Goal: Task Accomplishment & Management: Use online tool/utility

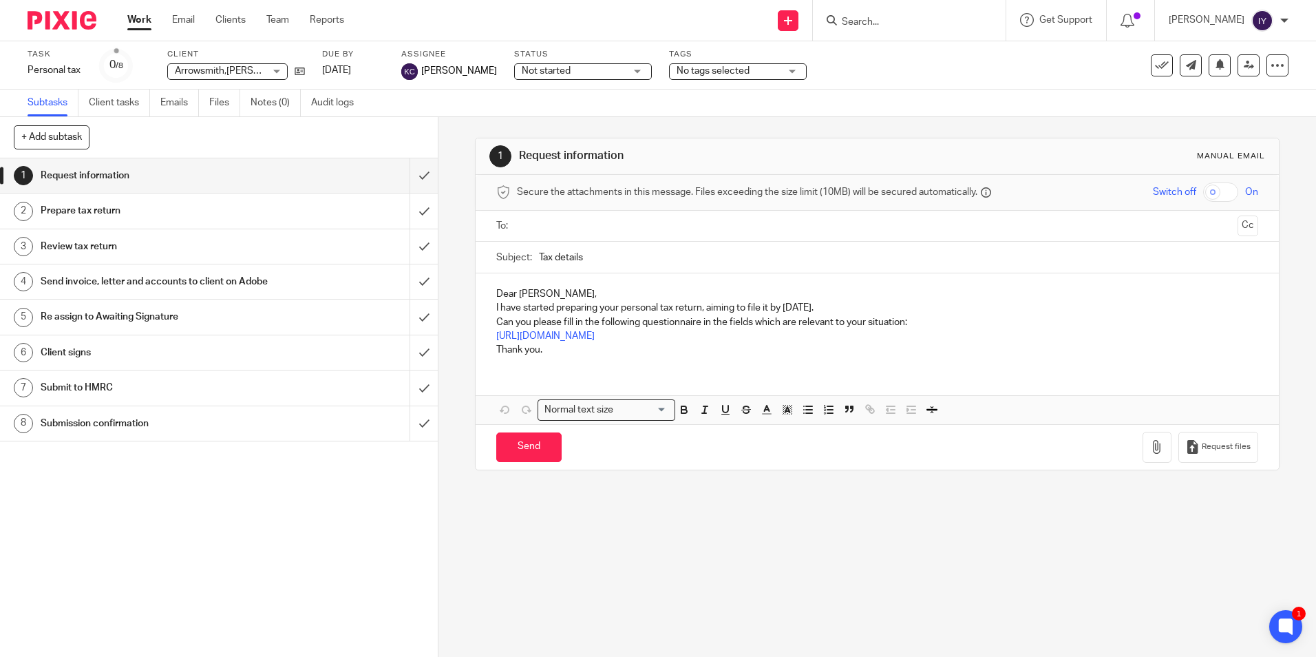
click at [967, 14] on form at bounding box center [914, 20] width 147 height 17
click at [889, 30] on div at bounding box center [909, 20] width 193 height 41
drag, startPoint x: 924, startPoint y: 30, endPoint x: 927, endPoint y: 13, distance: 16.9
click at [925, 21] on div at bounding box center [909, 20] width 193 height 41
click at [917, 21] on input "Search" at bounding box center [903, 23] width 124 height 12
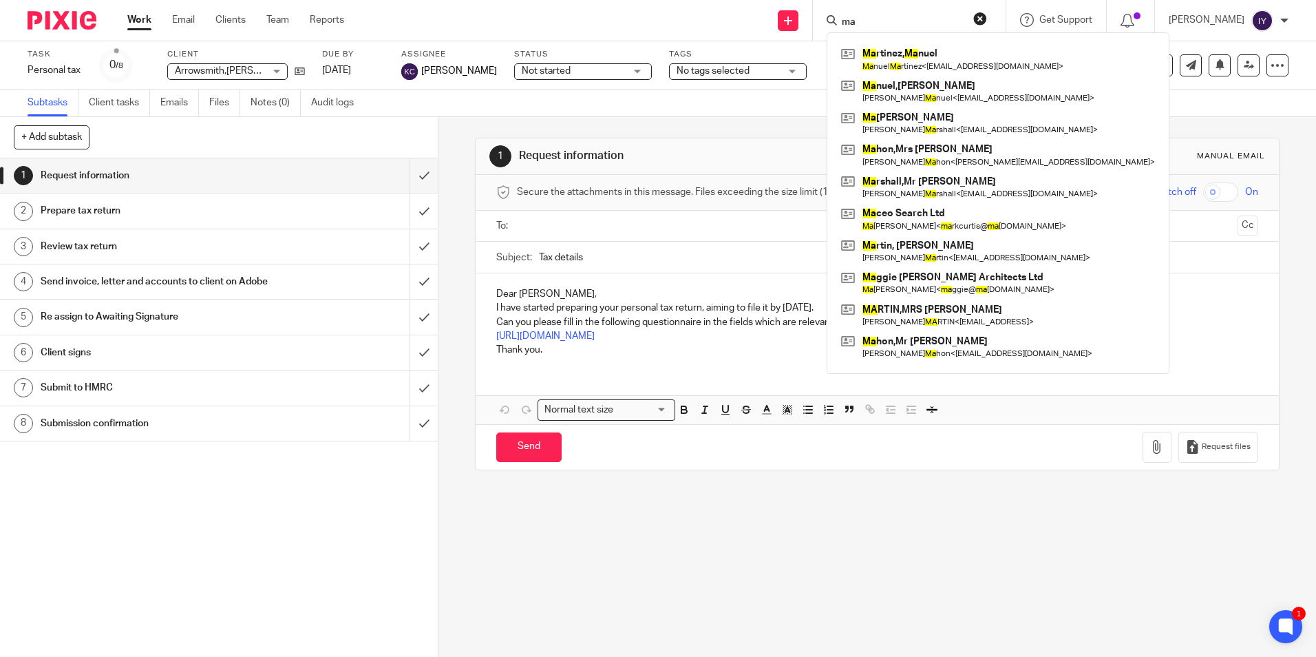
type input "m"
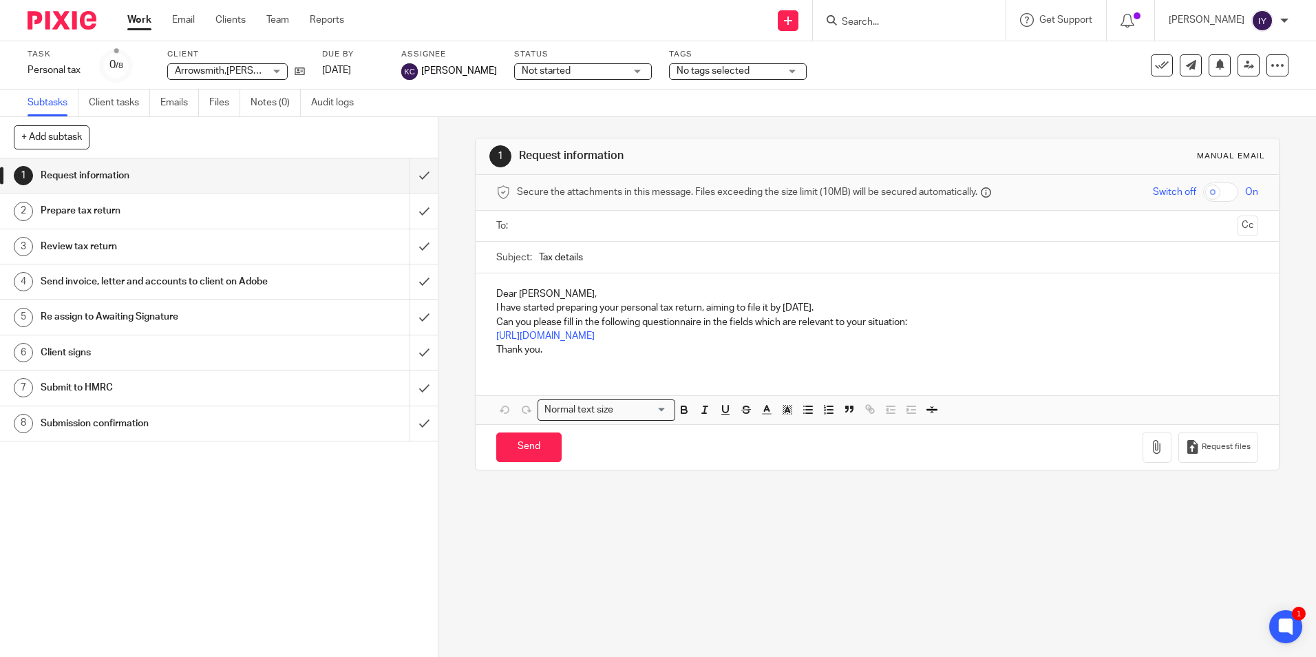
click at [918, 12] on form at bounding box center [914, 20] width 147 height 17
click at [920, 17] on input "Search" at bounding box center [903, 23] width 124 height 12
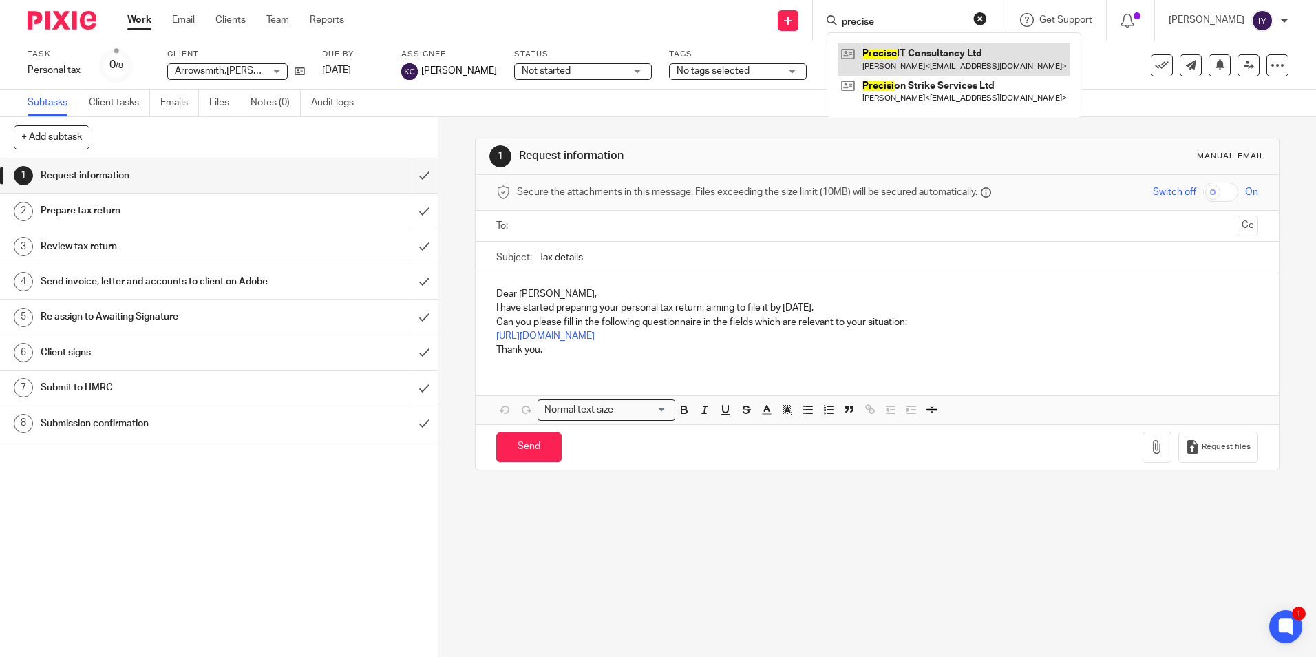
type input "precise"
click at [942, 48] on link at bounding box center [954, 59] width 233 height 32
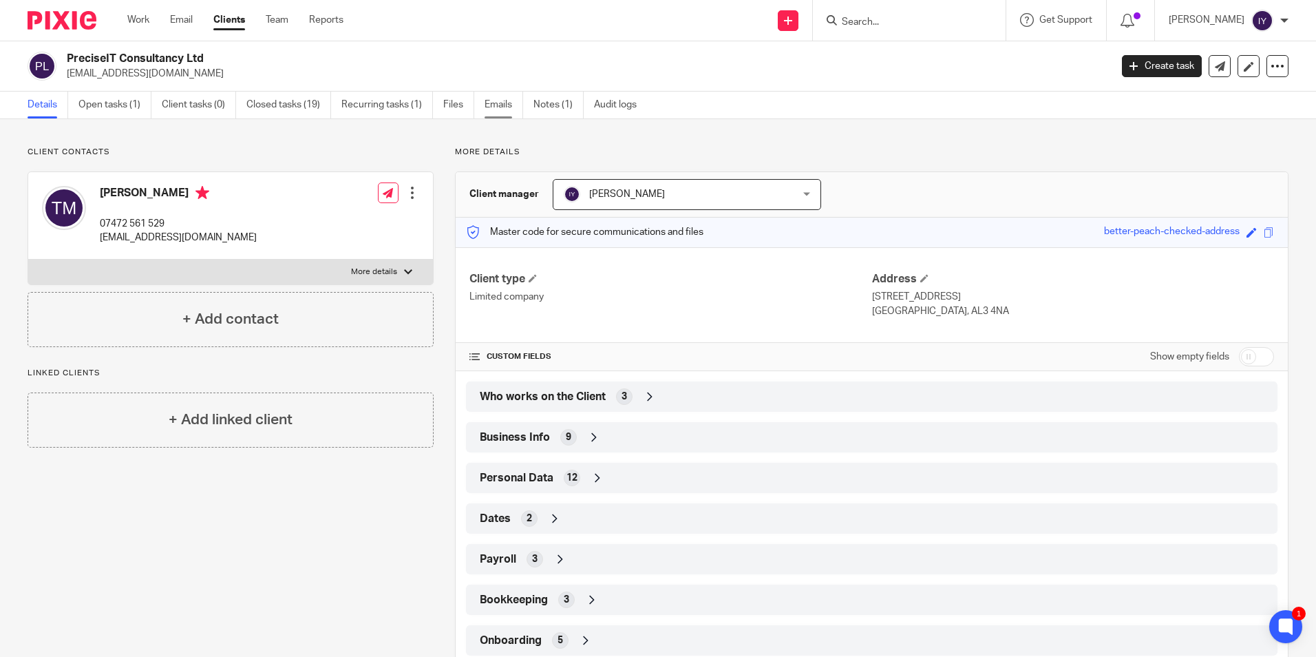
click at [511, 107] on link "Emails" at bounding box center [504, 105] width 39 height 27
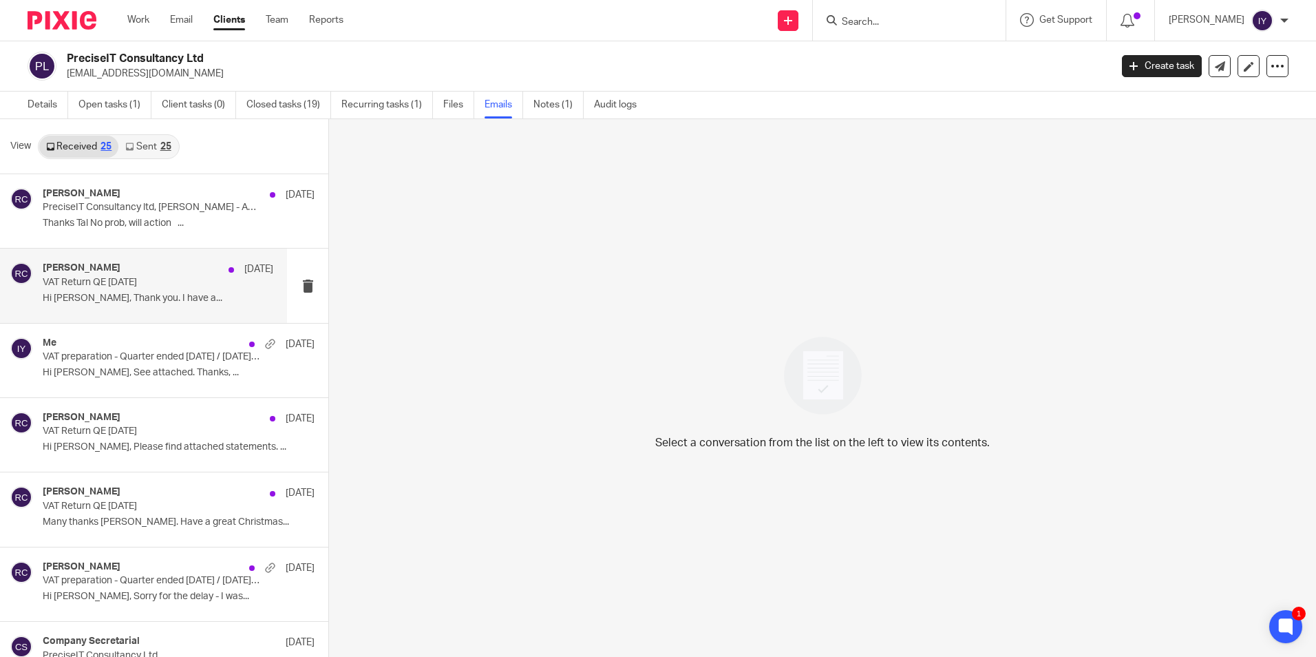
click at [177, 271] on div "Rachel Crowther 20 Jun" at bounding box center [158, 269] width 231 height 14
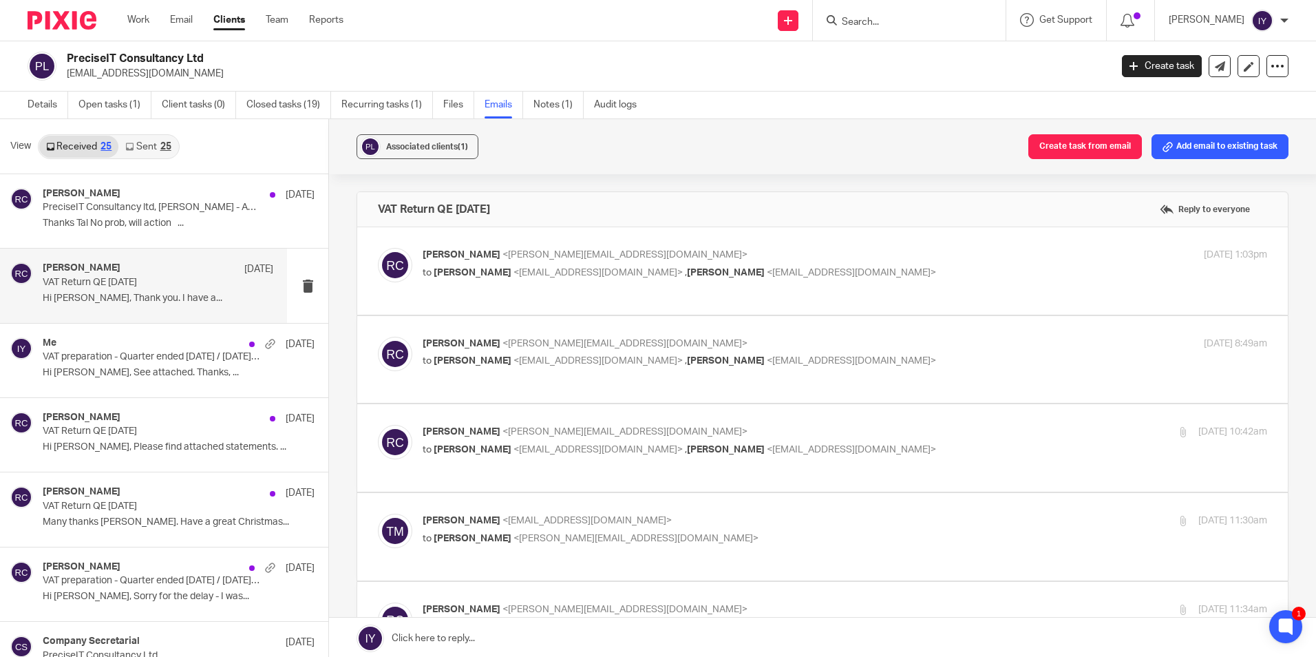
click at [510, 518] on span "<talmtal@gmail.com>" at bounding box center [587, 521] width 169 height 10
checkbox input "true"
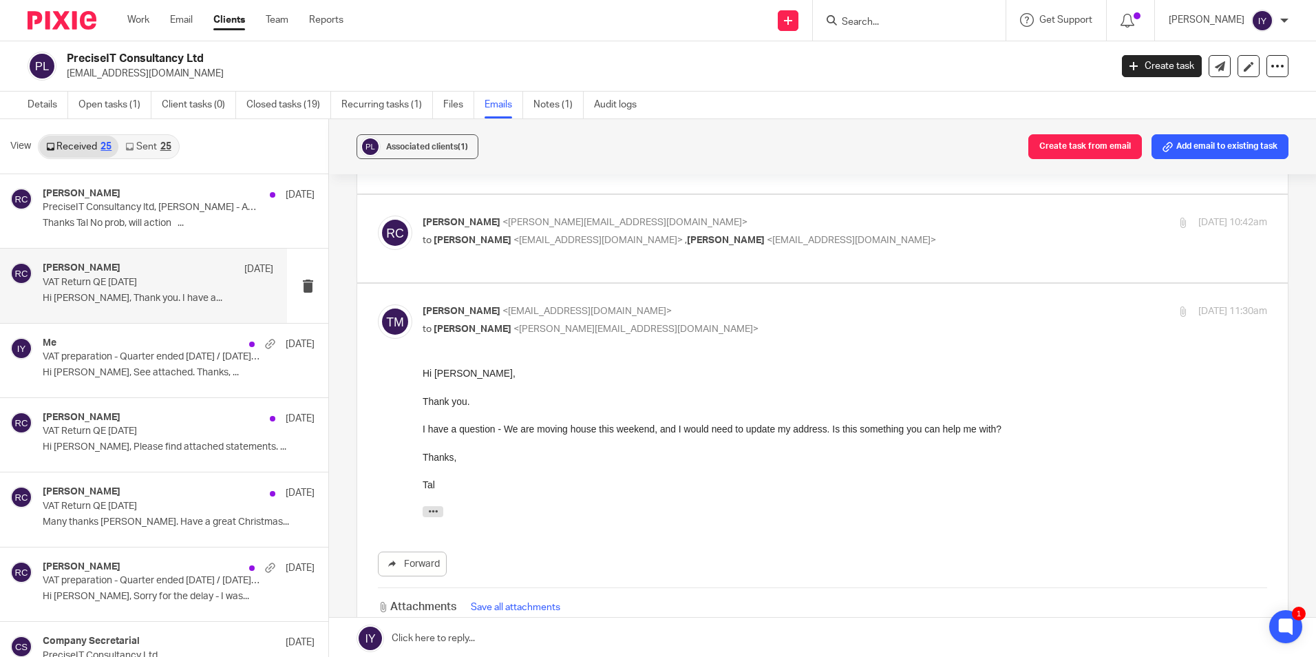
scroll to position [207, 0]
click at [455, 257] on div "Rachel Crowther <rachel@lesserandco.com> to tal miller <talmtal@gmail.com> , Ta…" at bounding box center [822, 241] width 889 height 46
click at [454, 252] on div "Rachel Crowther <rachel@lesserandco.com> to tal miller <talmtal@gmail.com> , Ta…" at bounding box center [845, 235] width 845 height 34
checkbox input "true"
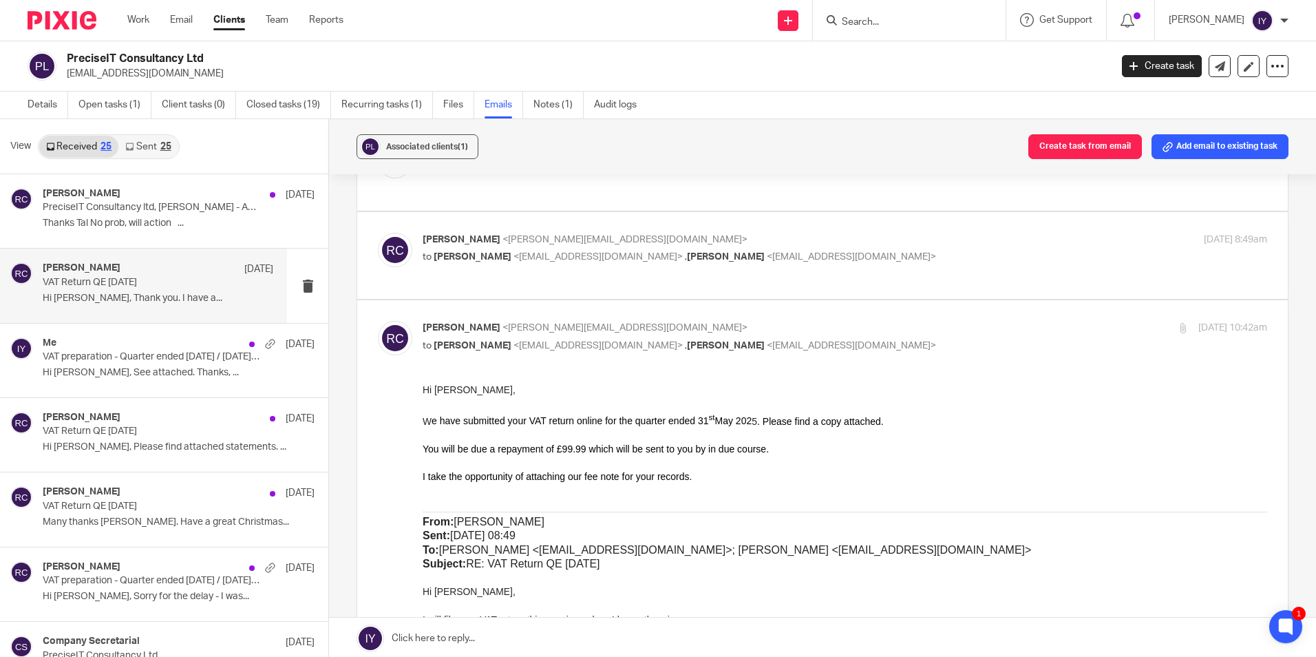
scroll to position [0, 0]
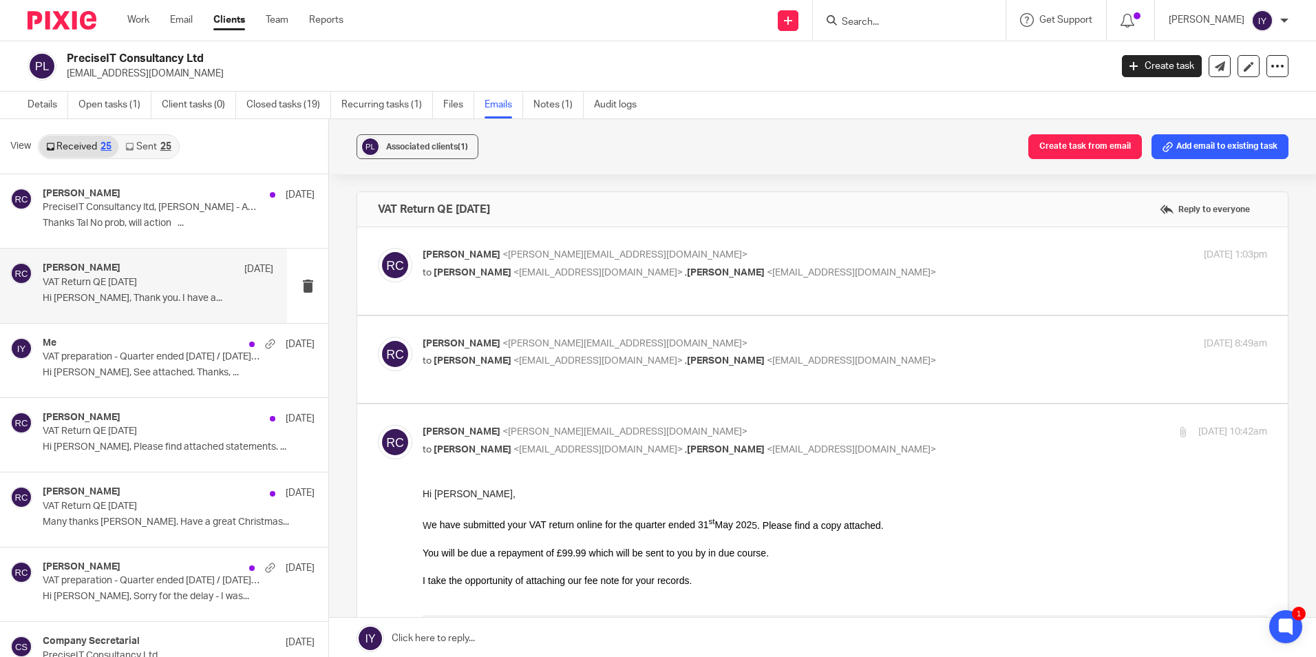
click at [447, 362] on span "tal miller" at bounding box center [473, 361] width 78 height 10
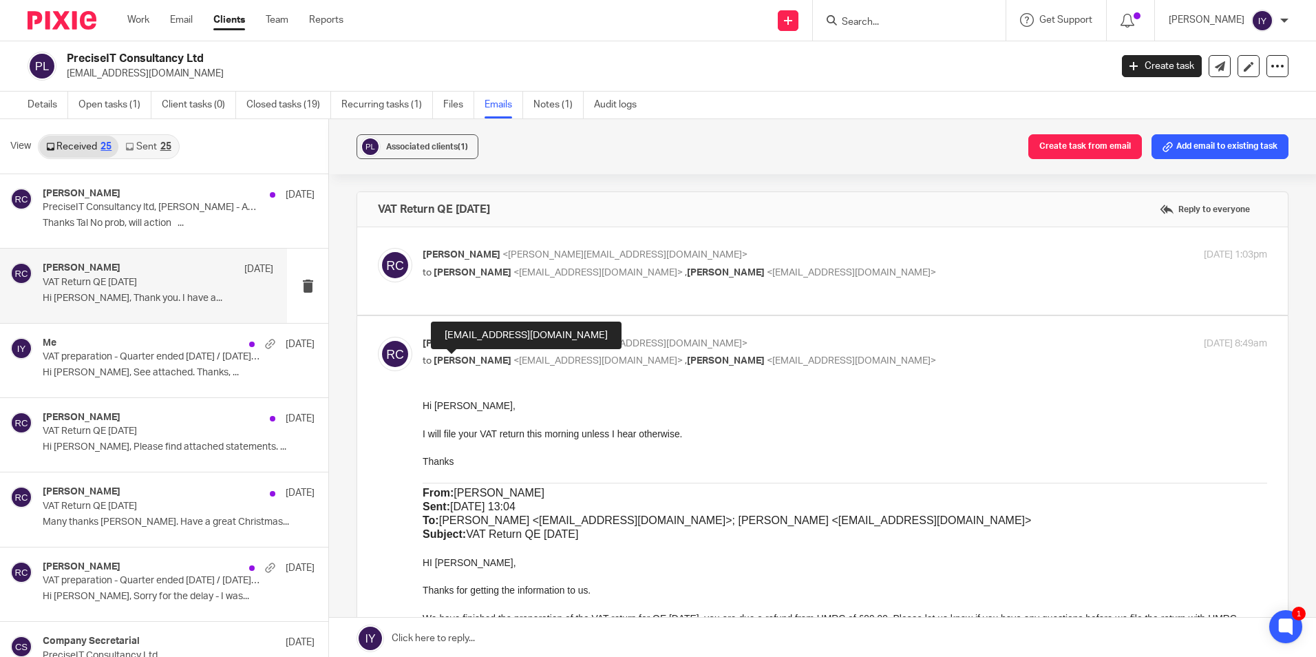
click at [449, 361] on span "tal miller" at bounding box center [473, 361] width 78 height 10
checkbox input "false"
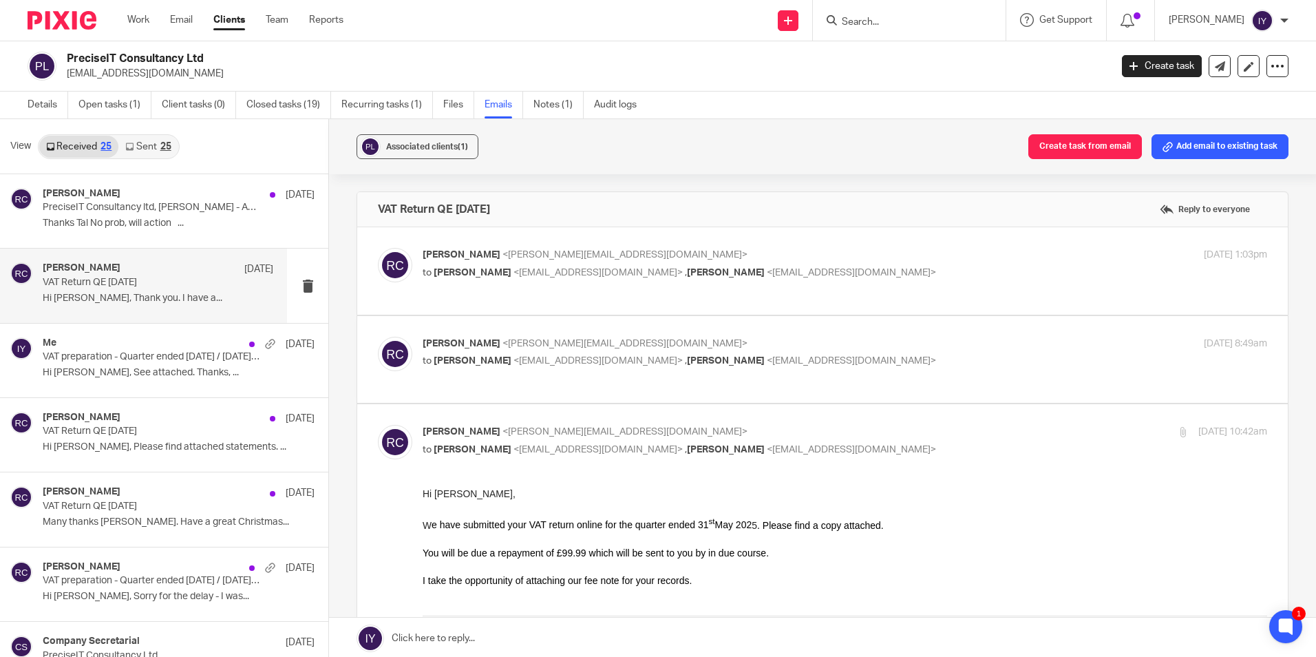
click at [445, 277] on span "tal miller" at bounding box center [473, 273] width 78 height 10
checkbox input "true"
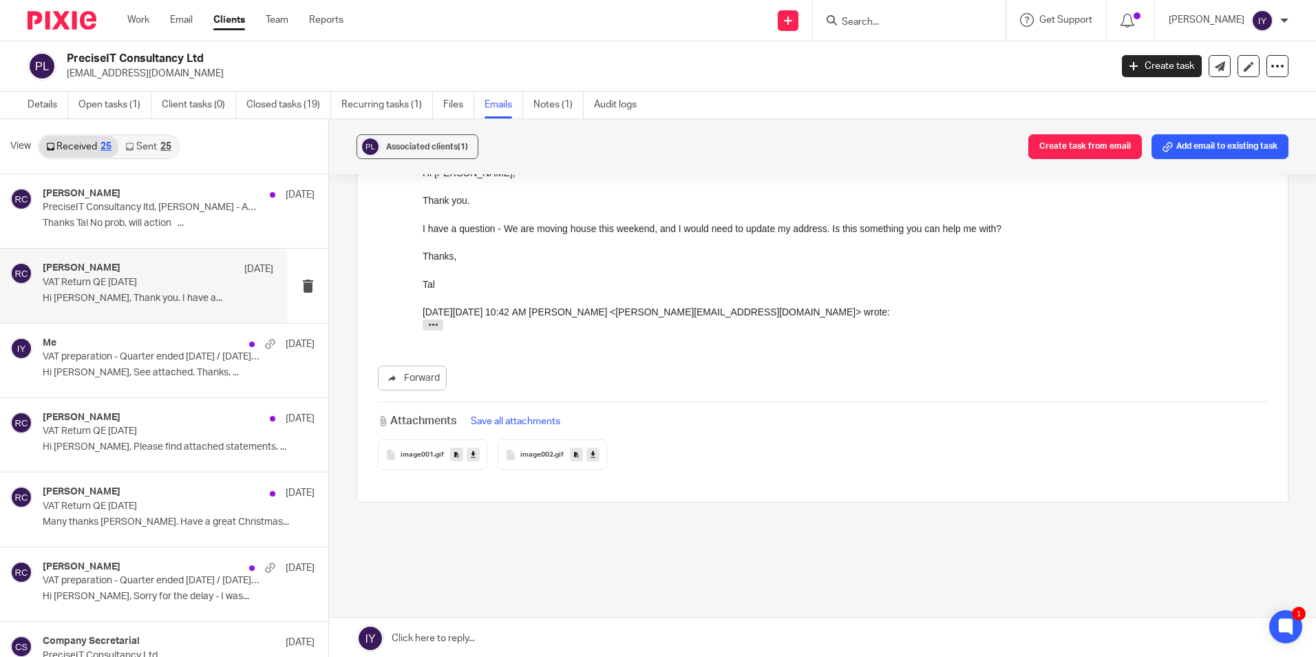
scroll to position [1477, 0]
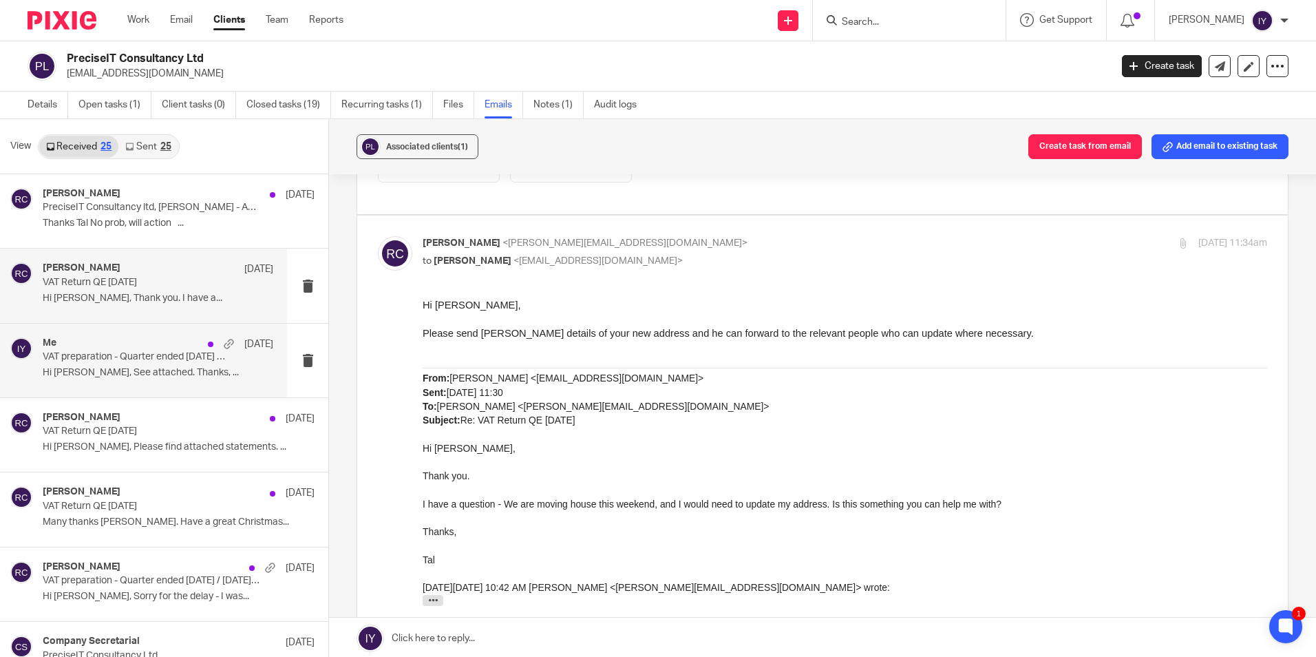
click at [106, 371] on p "Hi Isaac, See attached. Thanks, ..." at bounding box center [158, 373] width 231 height 12
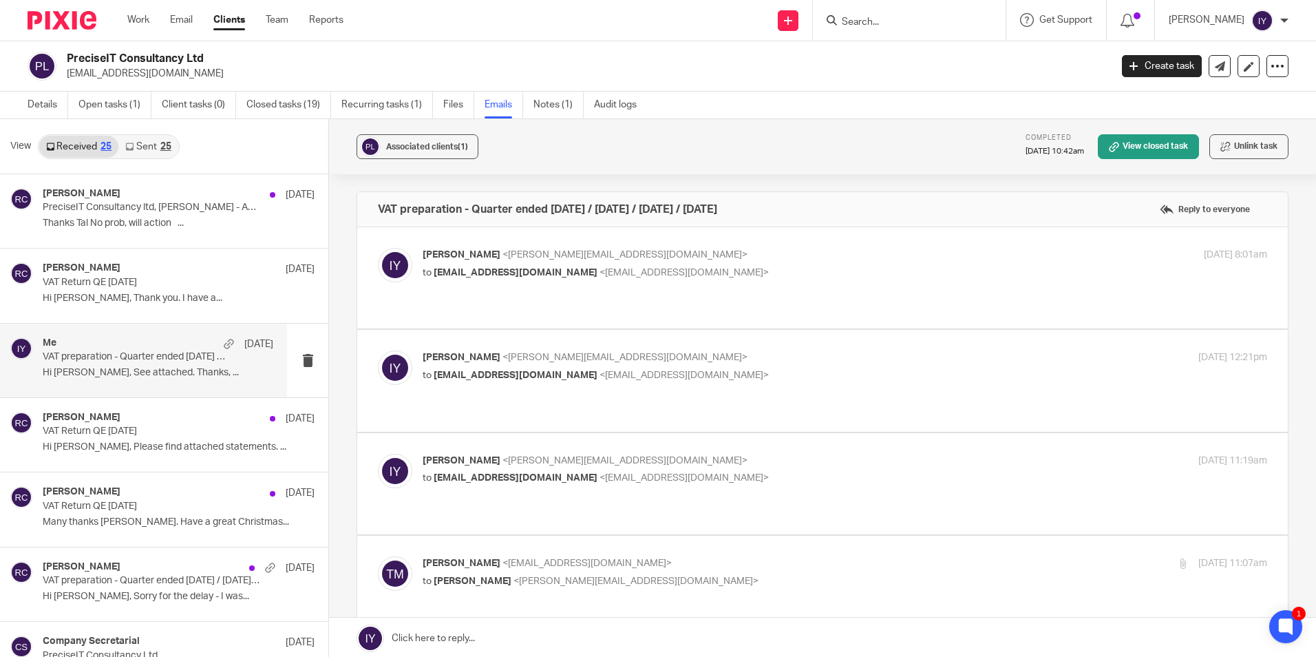
scroll to position [0, 0]
click at [480, 370] on span "talmtal@gmail.com" at bounding box center [516, 375] width 164 height 10
checkbox input "true"
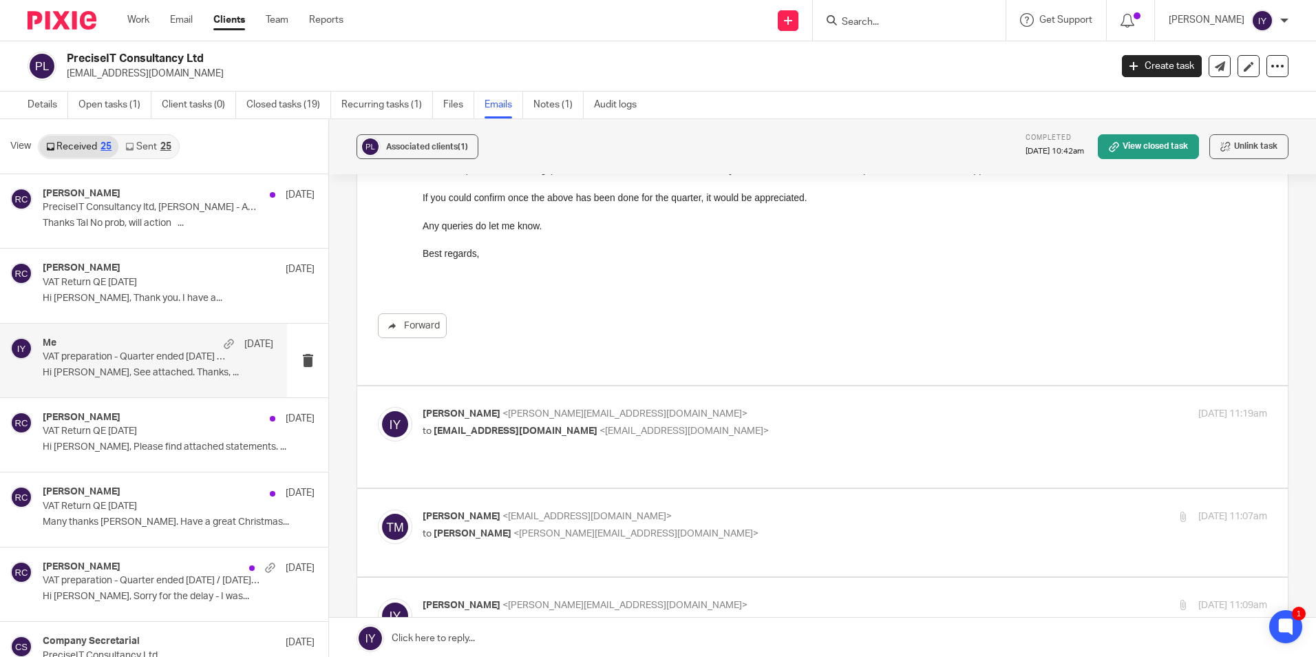
scroll to position [826, 0]
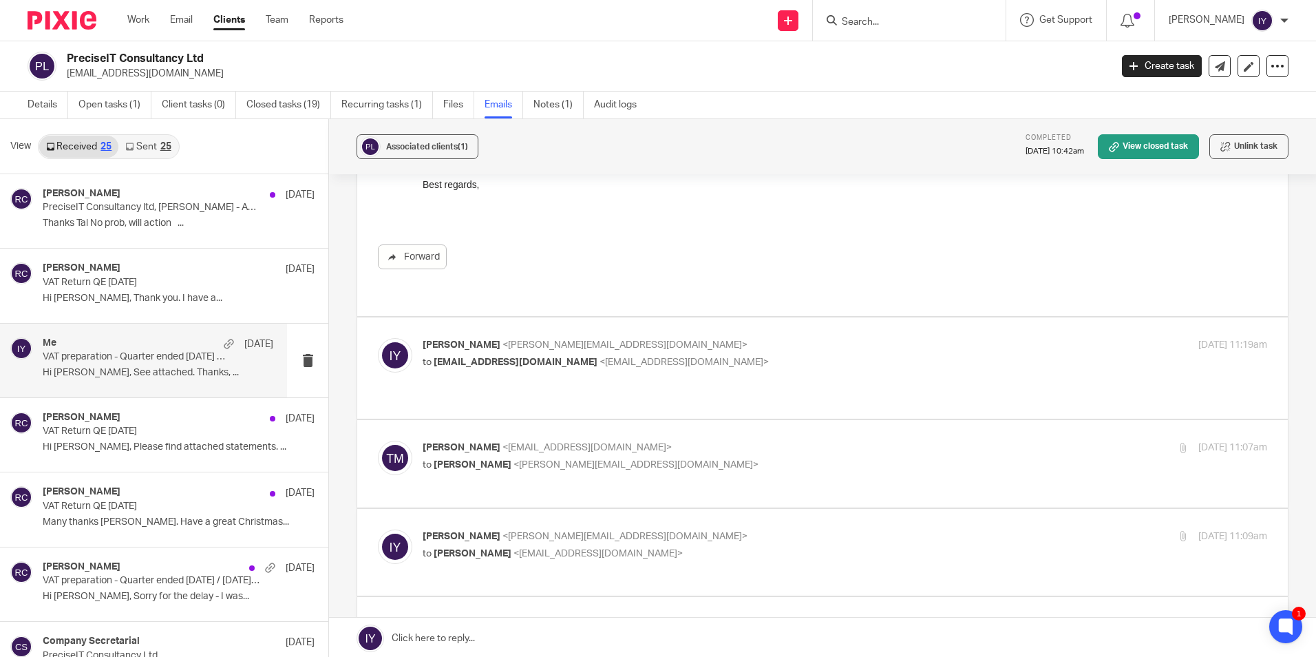
click at [471, 357] on span "talmtal@gmail.com" at bounding box center [516, 362] width 164 height 10
checkbox input "true"
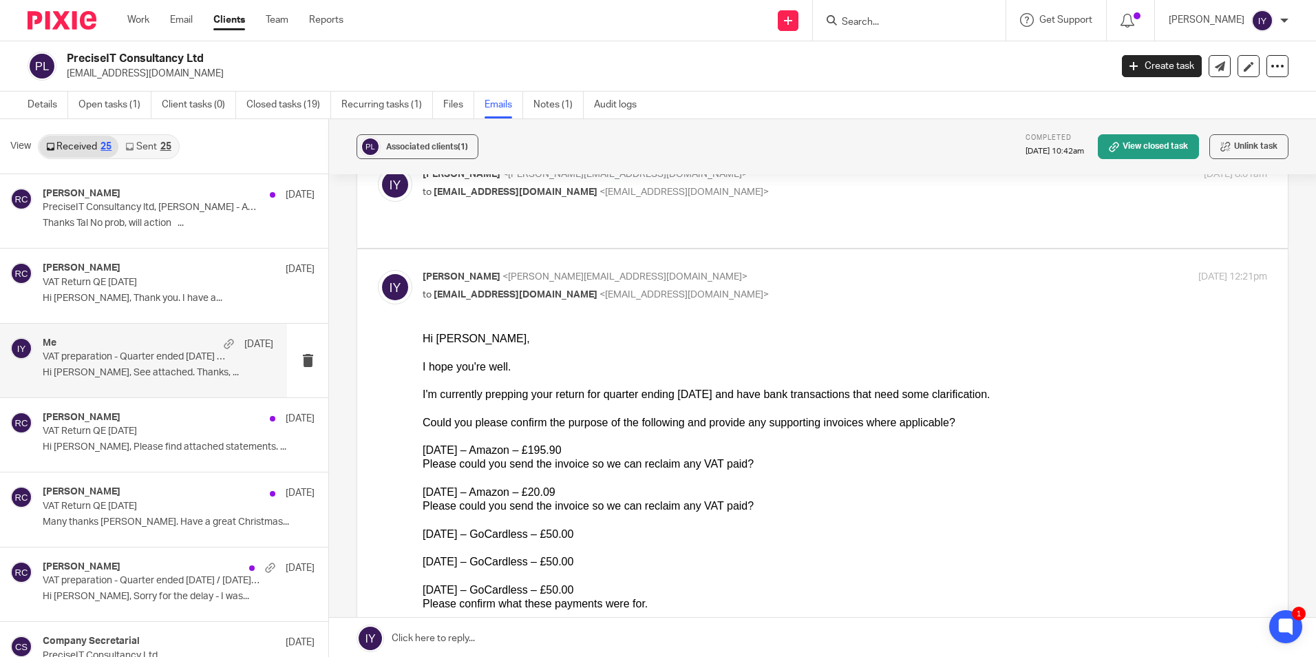
scroll to position [0, 0]
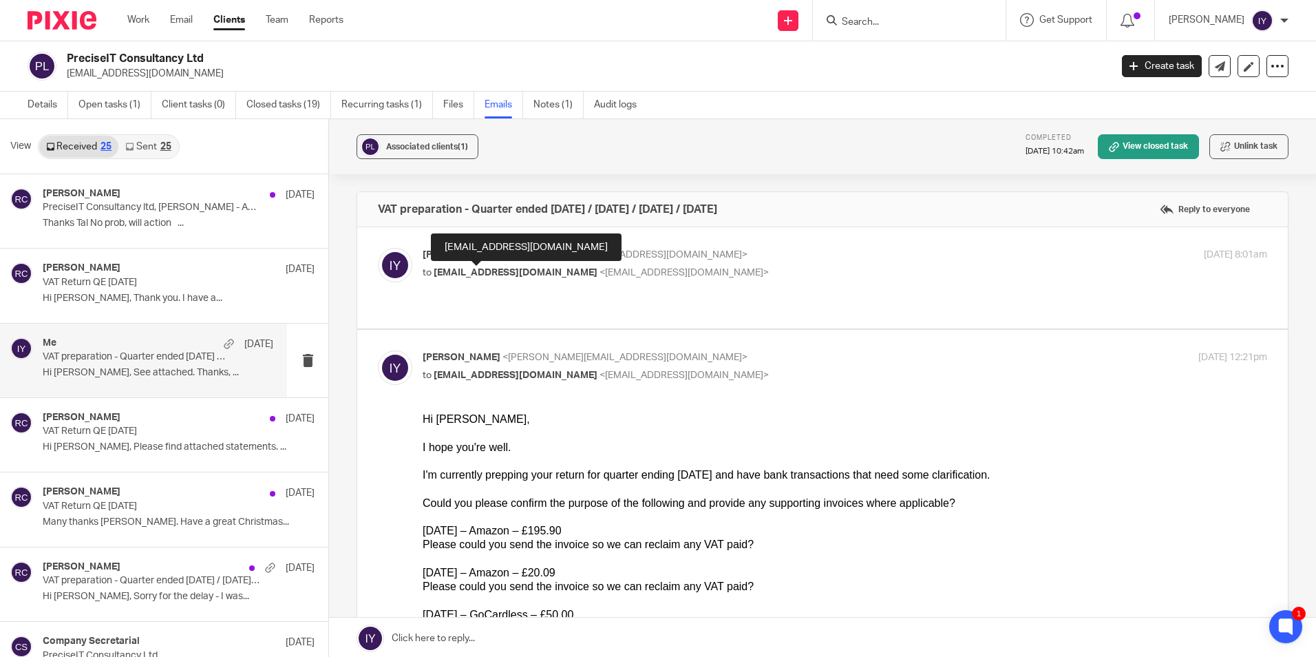
click at [482, 273] on span "talmtal@gmail.com" at bounding box center [516, 273] width 164 height 10
checkbox input "true"
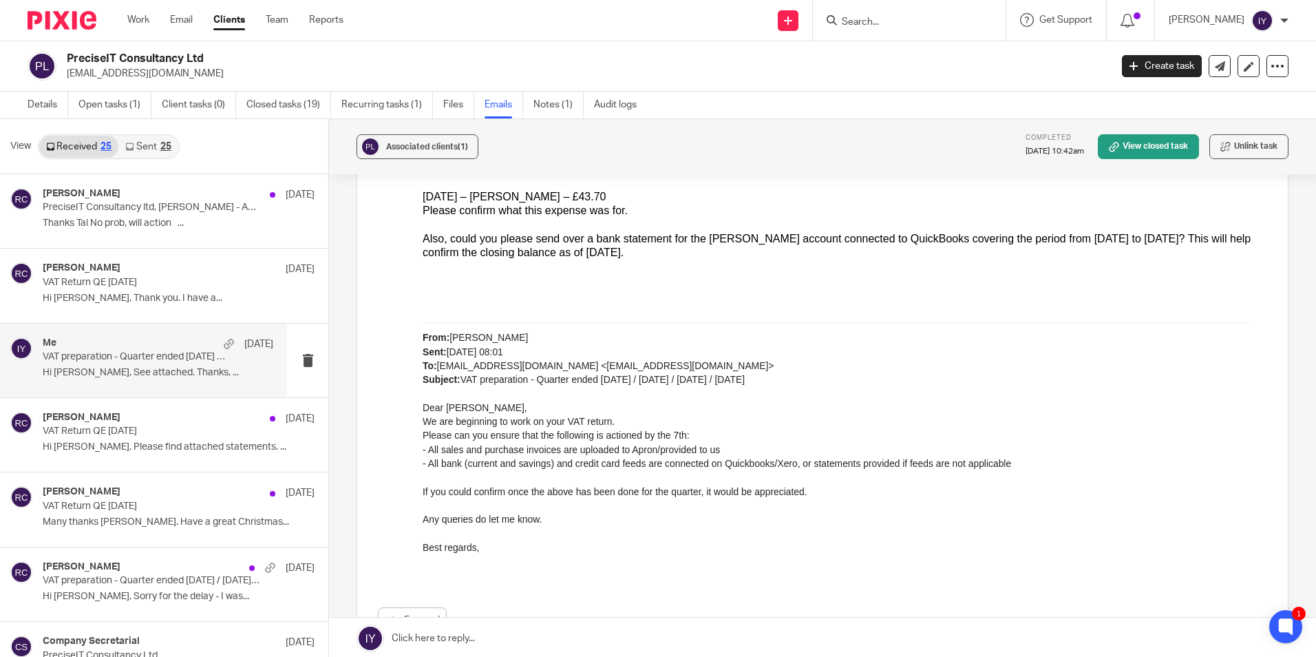
scroll to position [1996, 0]
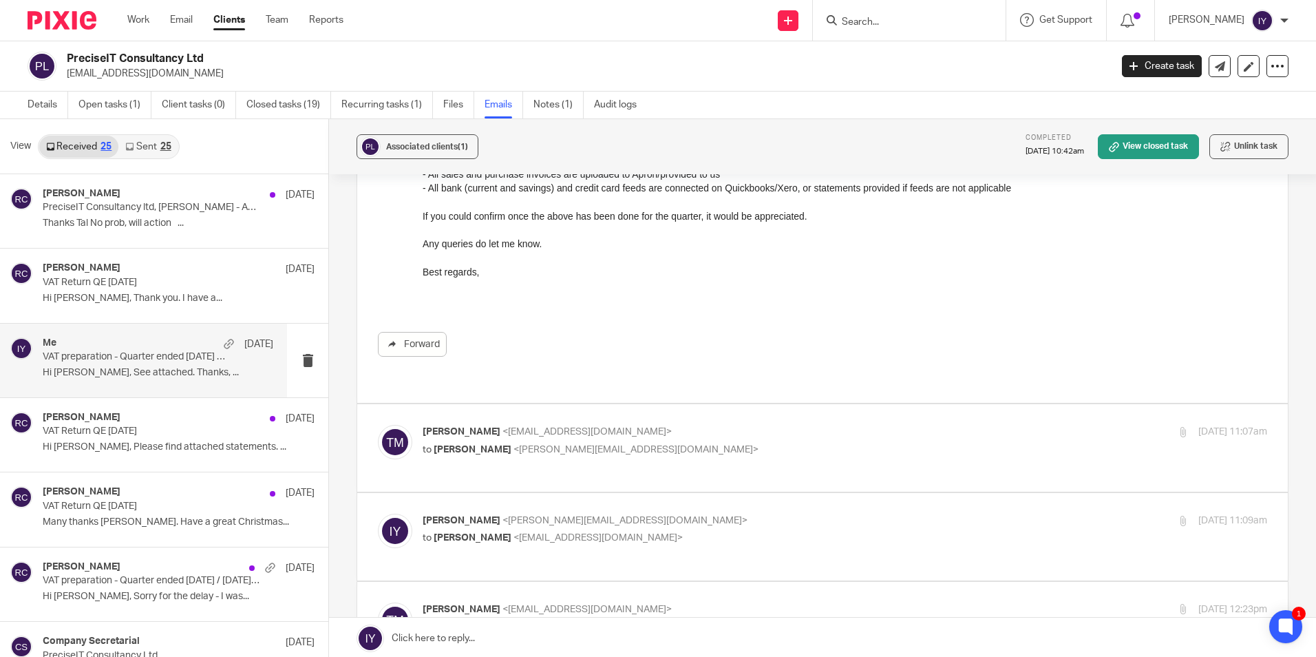
click at [449, 445] on span "[PERSON_NAME]" at bounding box center [473, 450] width 78 height 10
checkbox input "true"
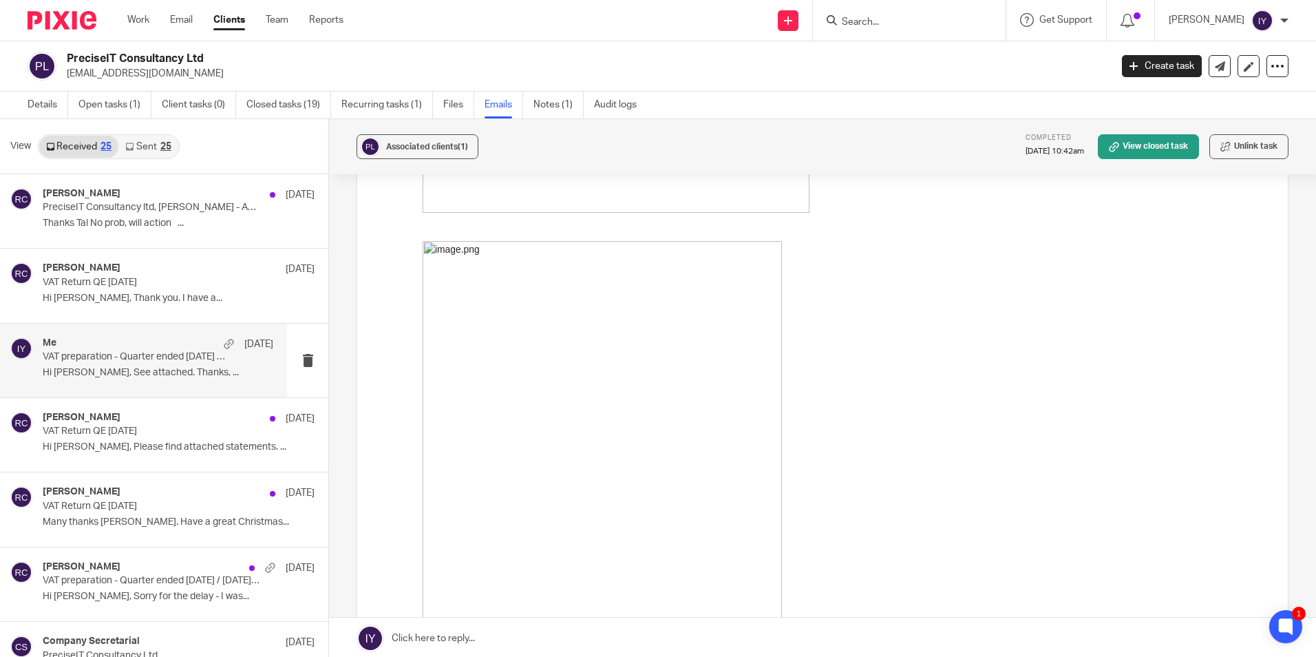
scroll to position [2822, 0]
drag, startPoint x: 848, startPoint y: 407, endPoint x: 862, endPoint y: 377, distance: 33.3
click at [852, 399] on div at bounding box center [845, 443] width 845 height 387
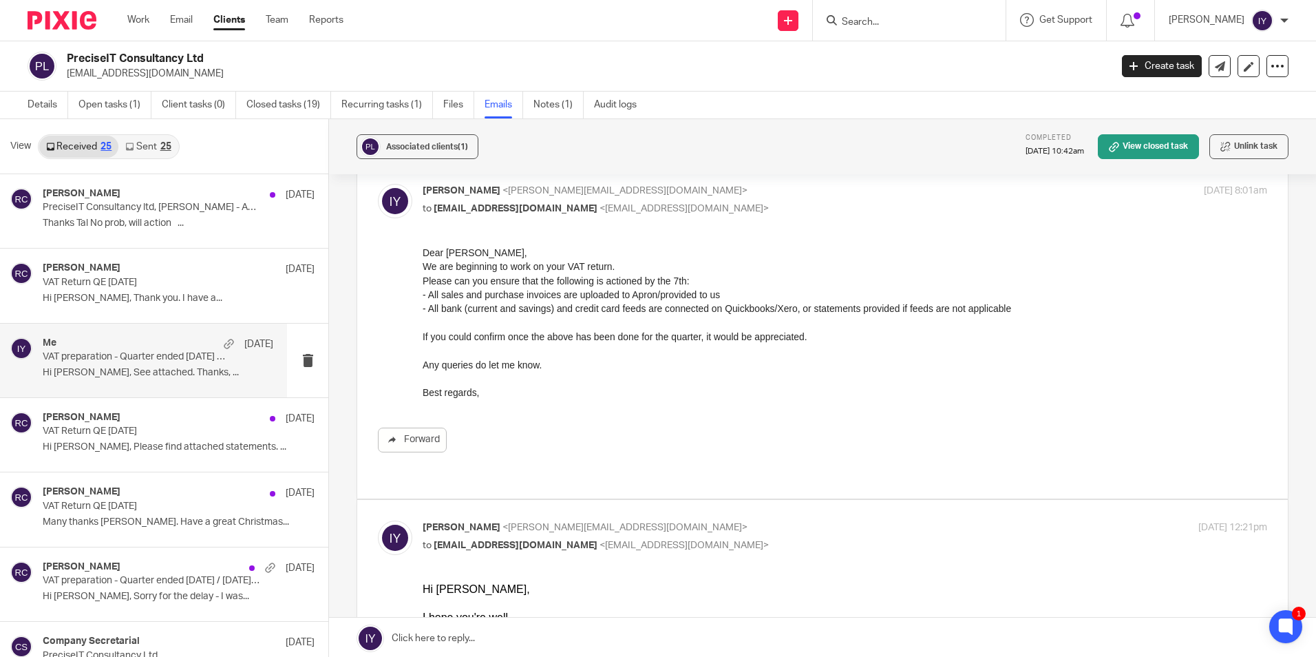
scroll to position [0, 0]
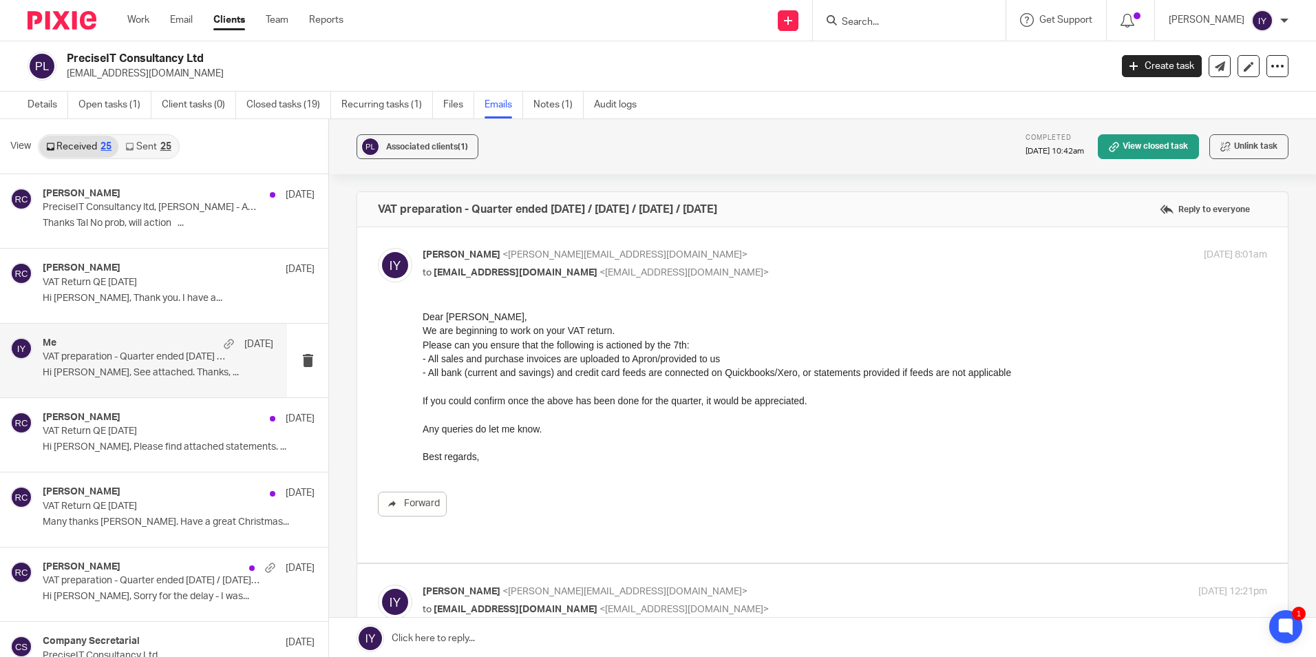
click at [706, 72] on p "talmtal@gmail.com" at bounding box center [584, 74] width 1035 height 14
click at [933, 21] on input "Search" at bounding box center [903, 23] width 124 height 12
click at [40, 101] on link "Details" at bounding box center [48, 105] width 41 height 27
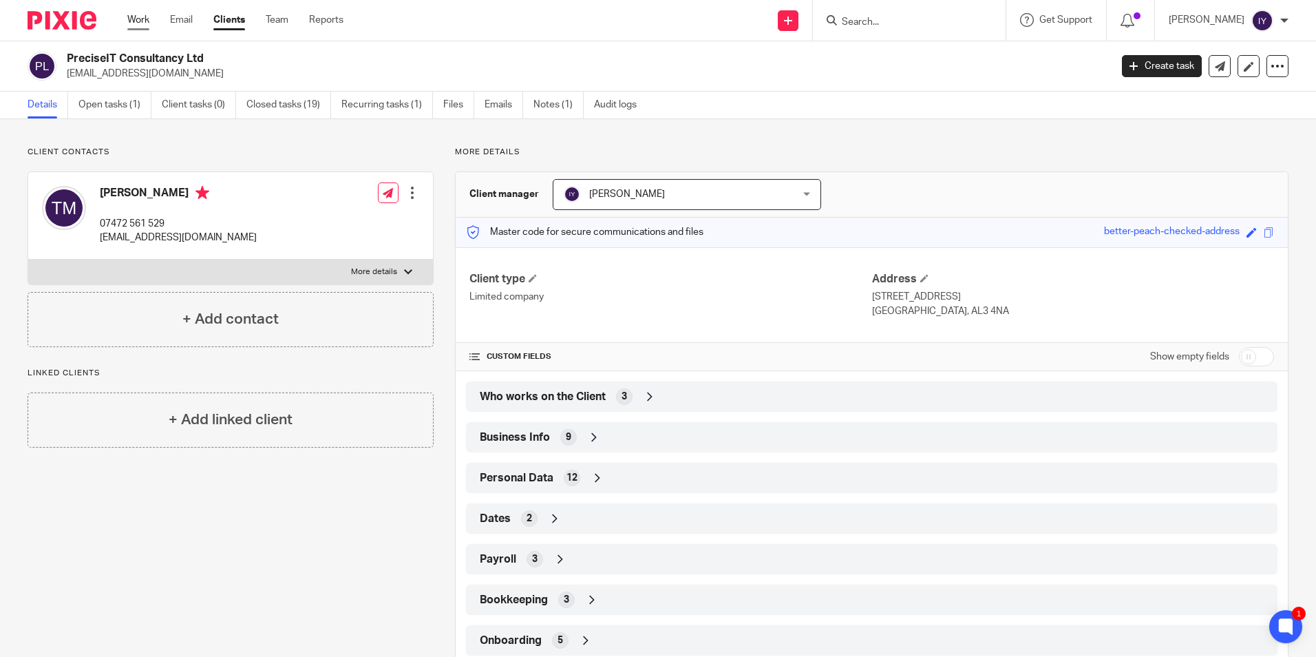
click at [140, 20] on link "Work" at bounding box center [138, 20] width 22 height 14
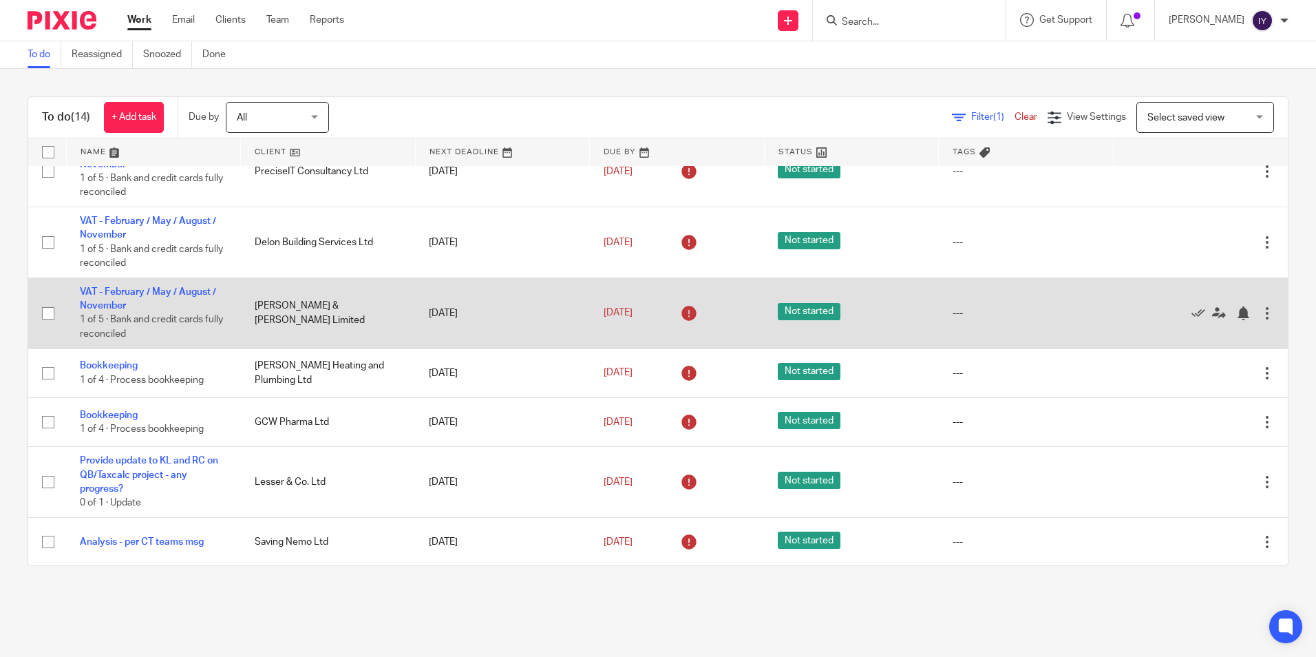
scroll to position [483, 0]
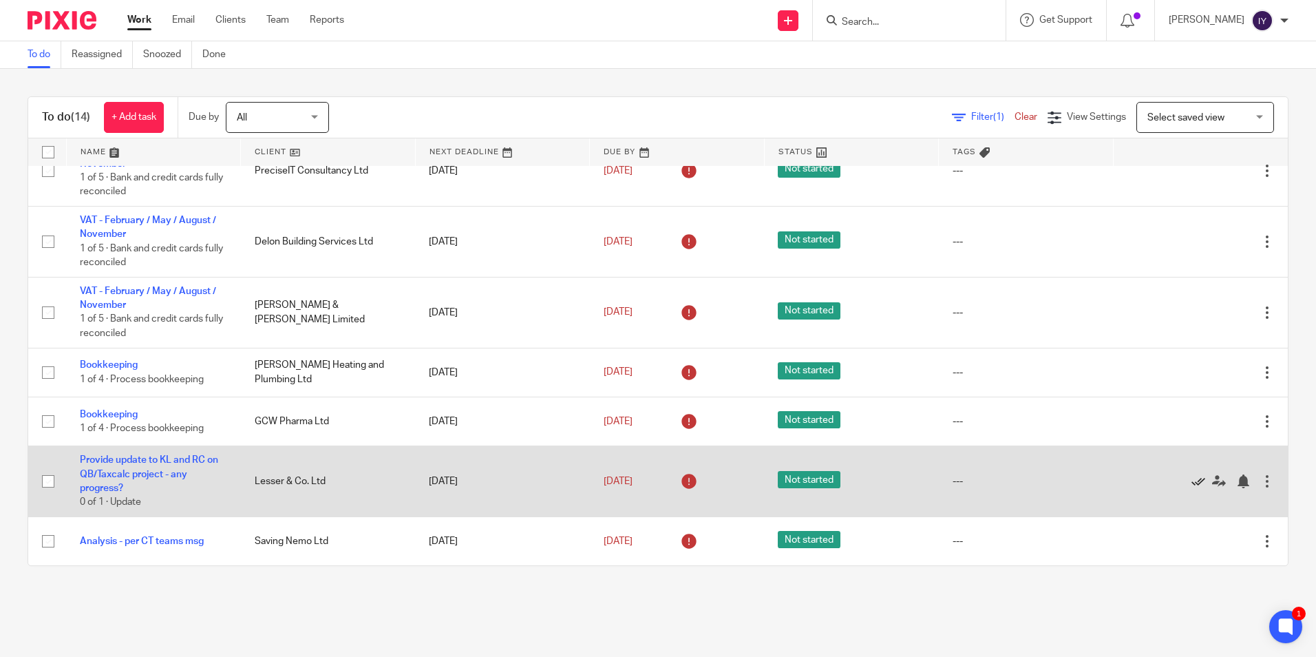
click at [1192, 484] on icon at bounding box center [1199, 481] width 14 height 14
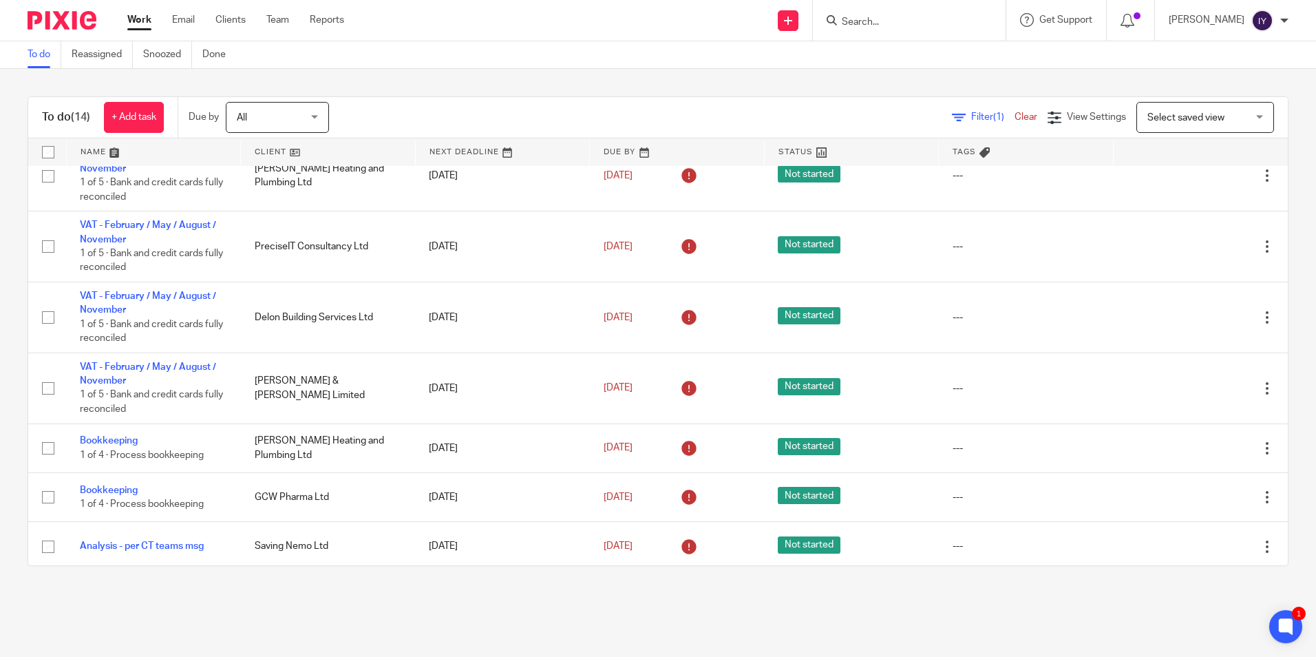
scroll to position [412, 0]
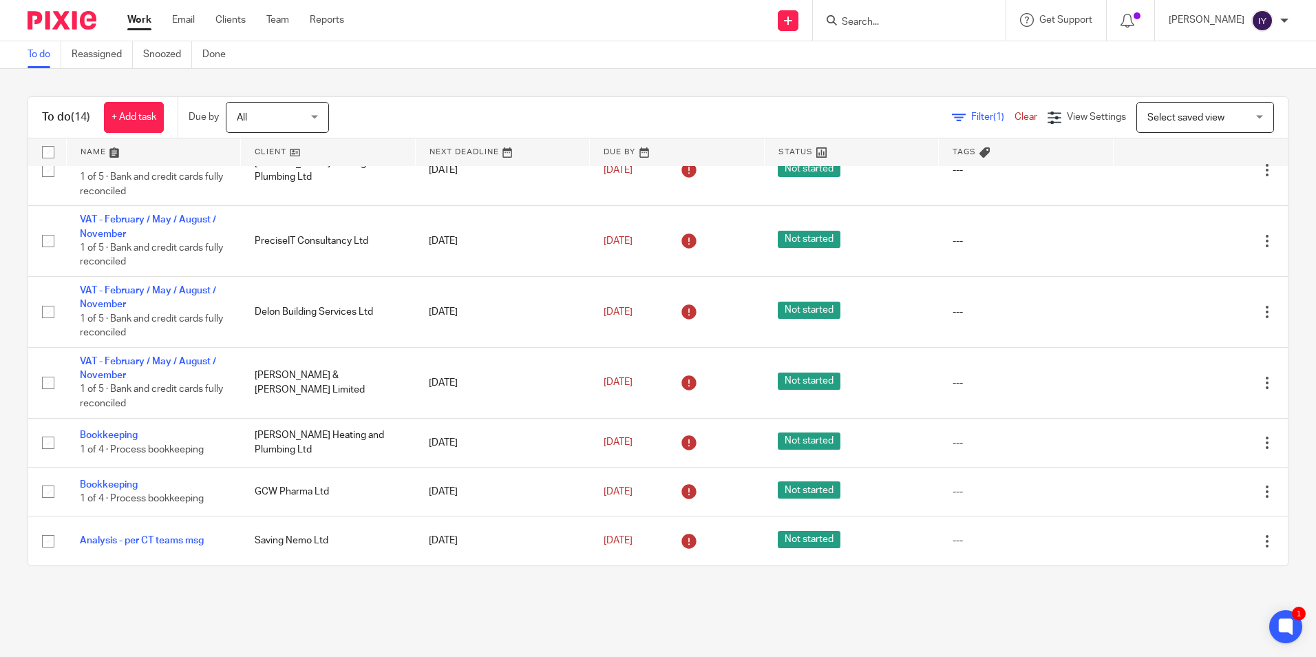
click at [971, 118] on span "Filter (1)" at bounding box center [992, 117] width 43 height 10
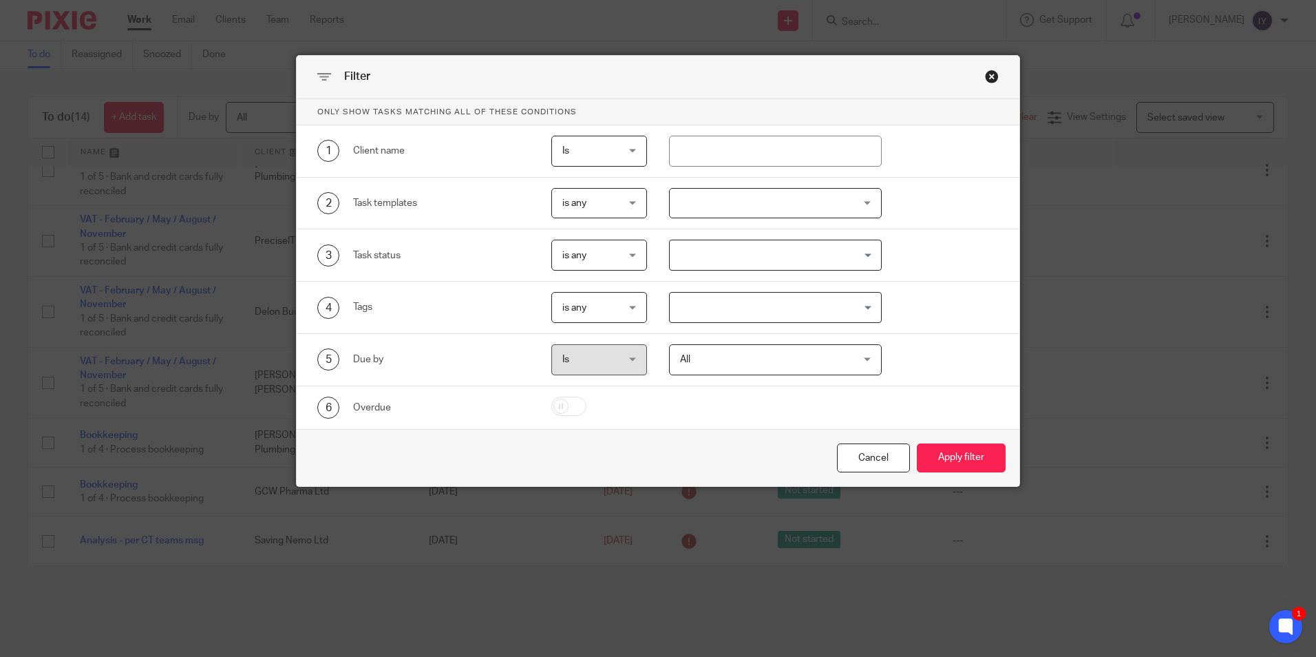
click at [752, 202] on div at bounding box center [775, 203] width 213 height 31
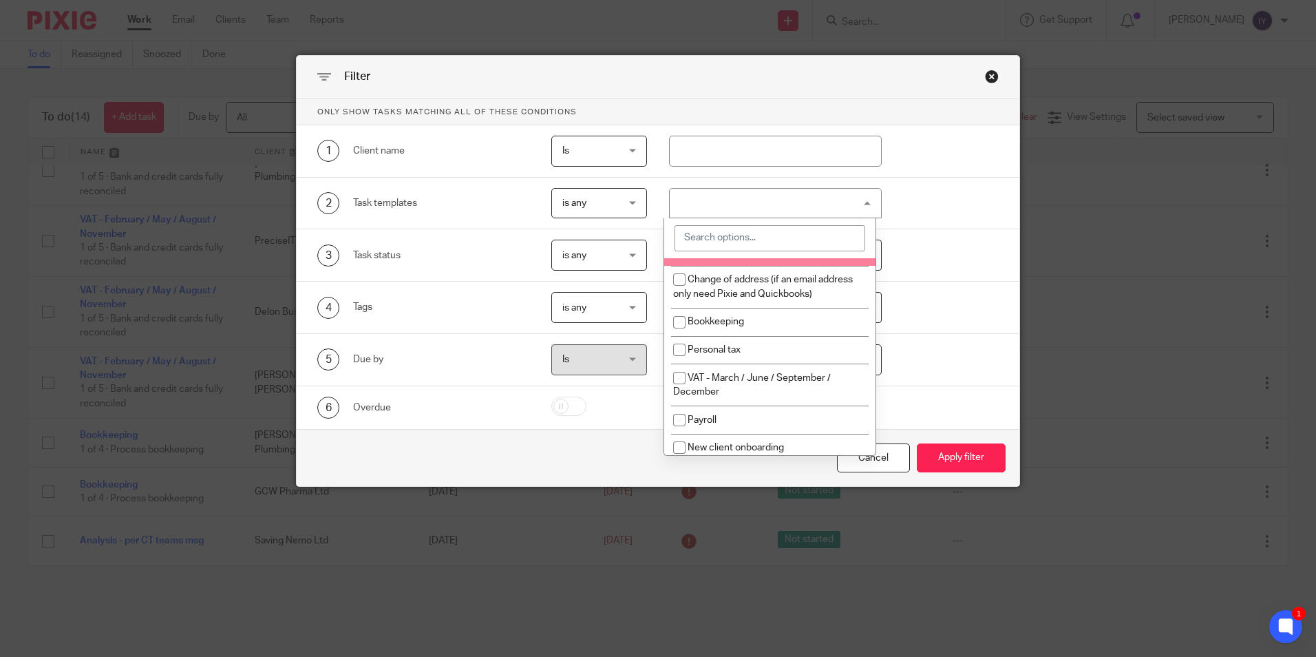
scroll to position [138, 0]
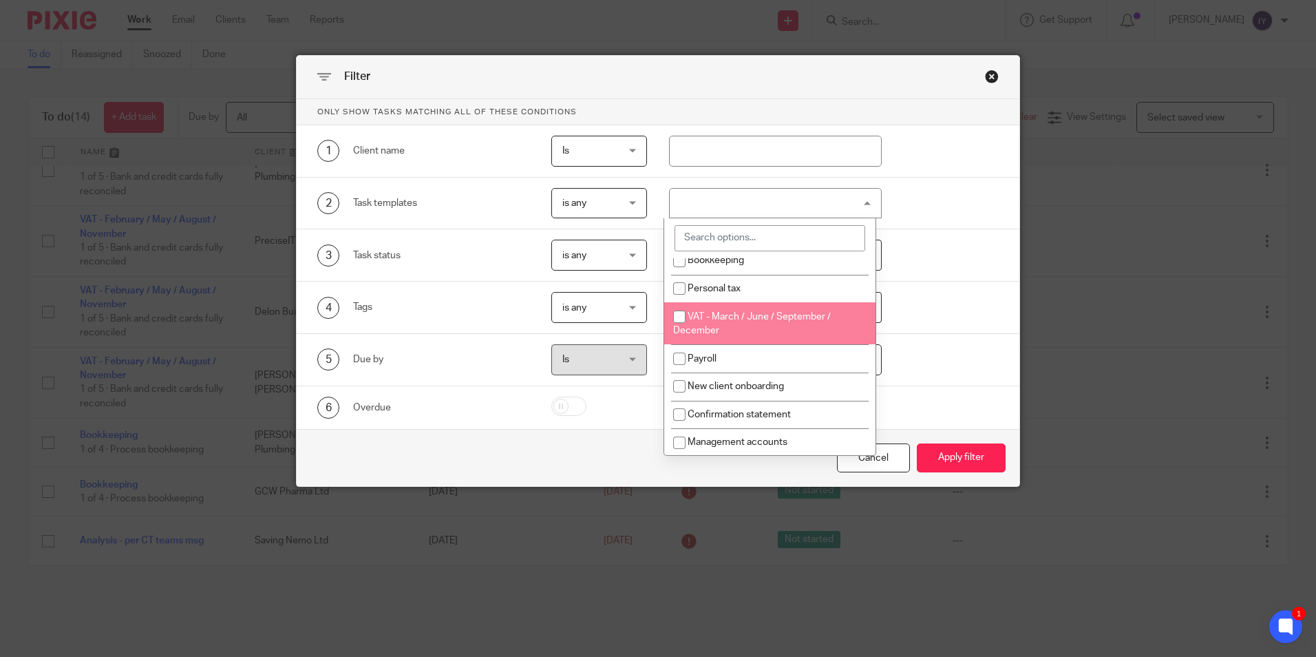
click at [772, 310] on li "VAT - March / June / September / December" at bounding box center [769, 323] width 211 height 42
click at [768, 330] on li "VAT - March / June / September / December" at bounding box center [769, 323] width 211 height 42
checkbox input "false"
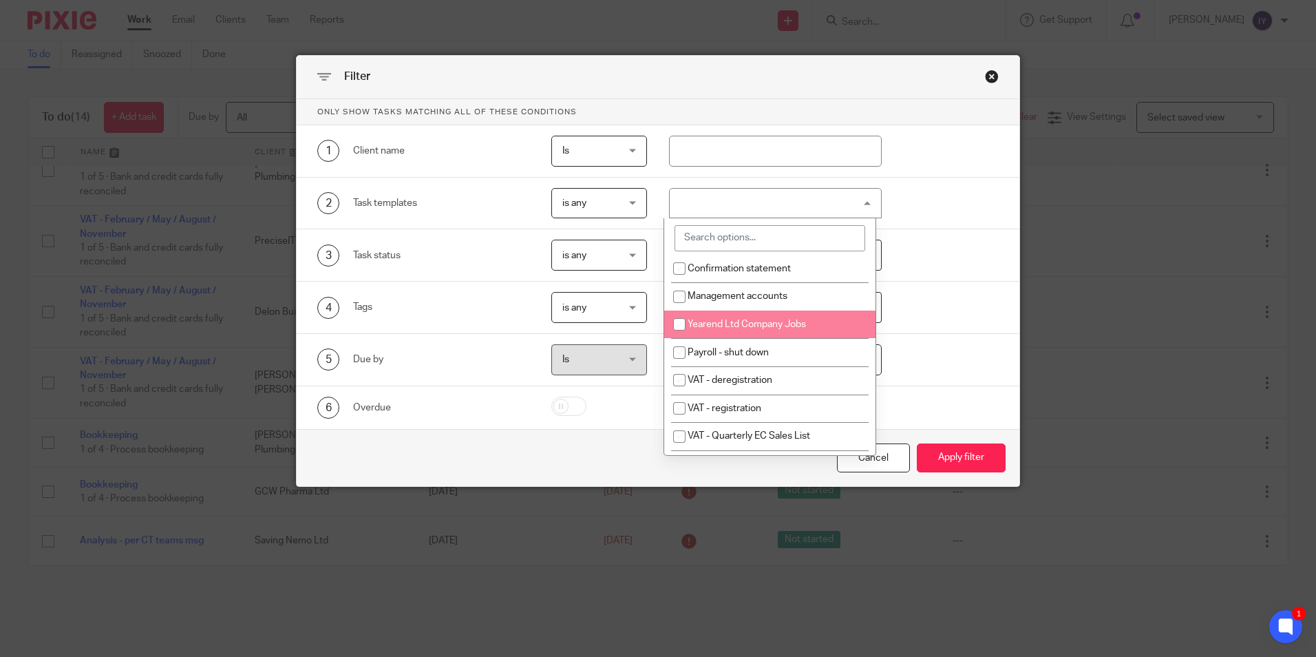
scroll to position [275, 0]
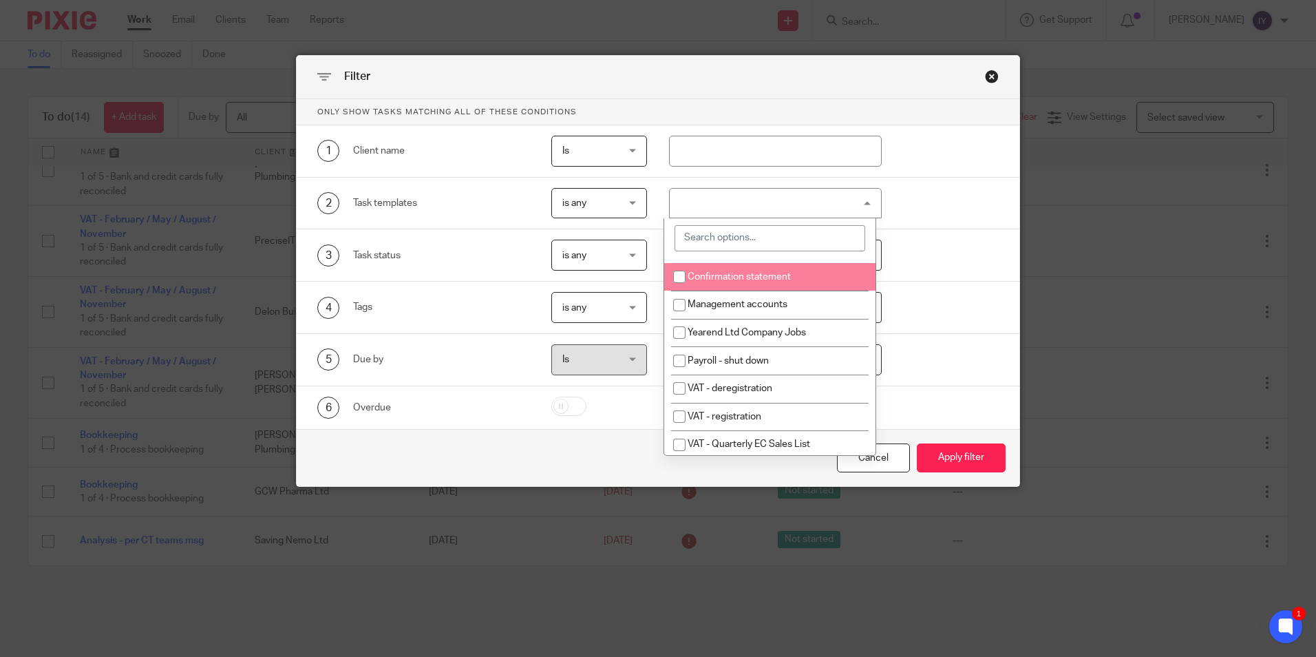
click at [718, 234] on input "search" at bounding box center [770, 238] width 191 height 26
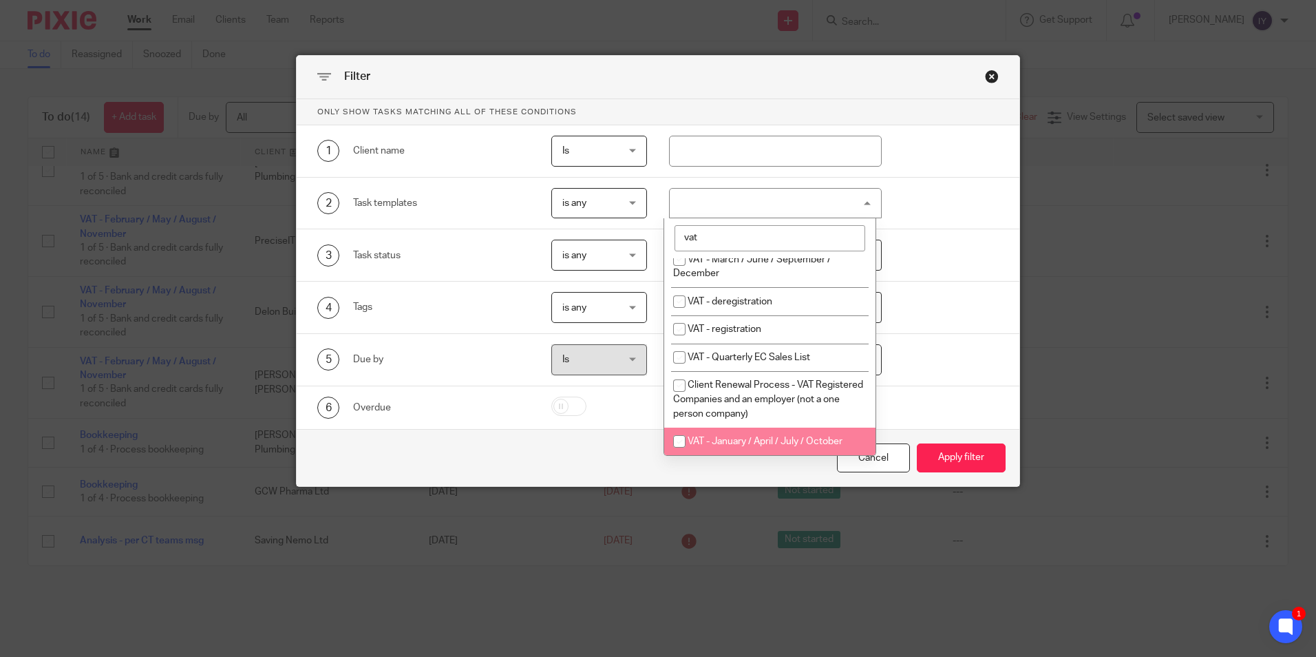
scroll to position [0, 0]
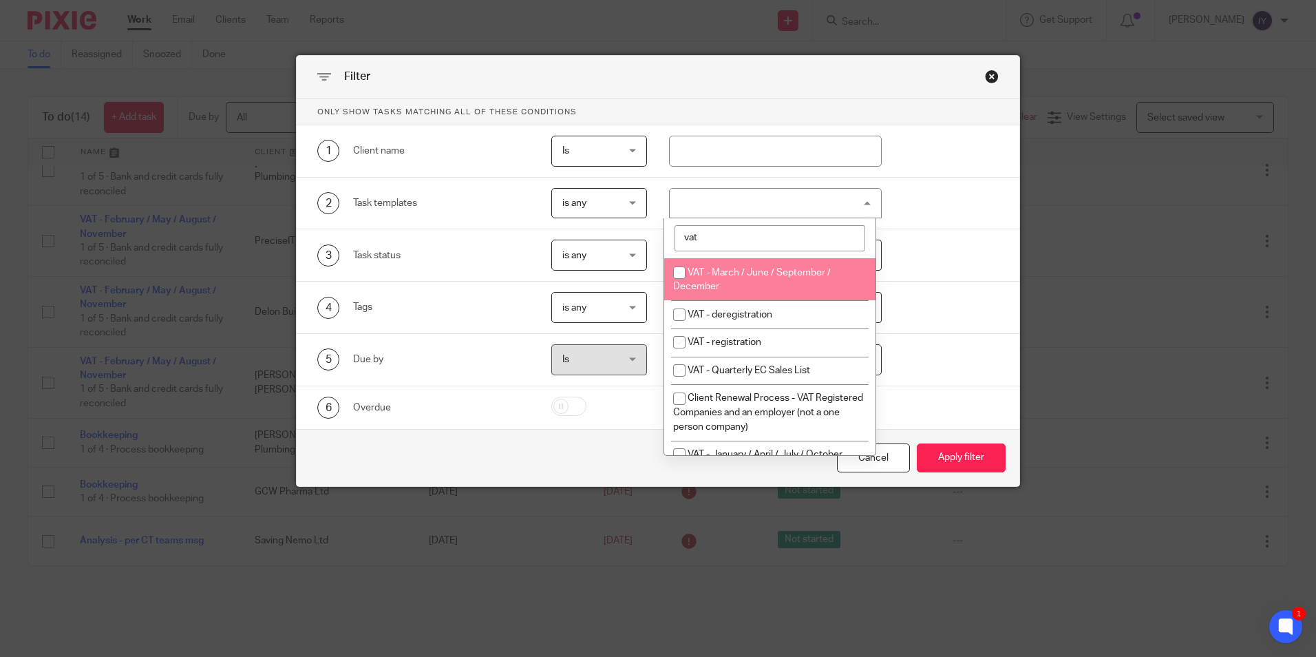
type input "vat"
click at [787, 299] on li "VAT - March / June / September / December" at bounding box center [769, 279] width 211 height 42
checkbox input "true"
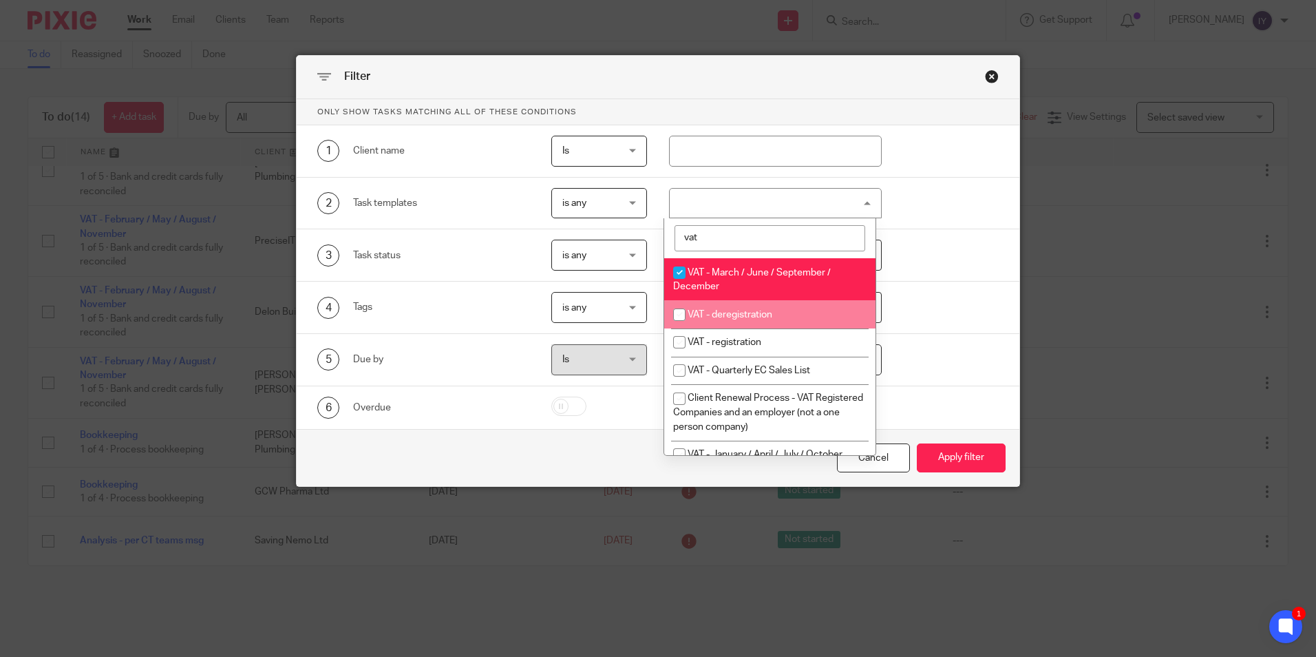
scroll to position [138, 0]
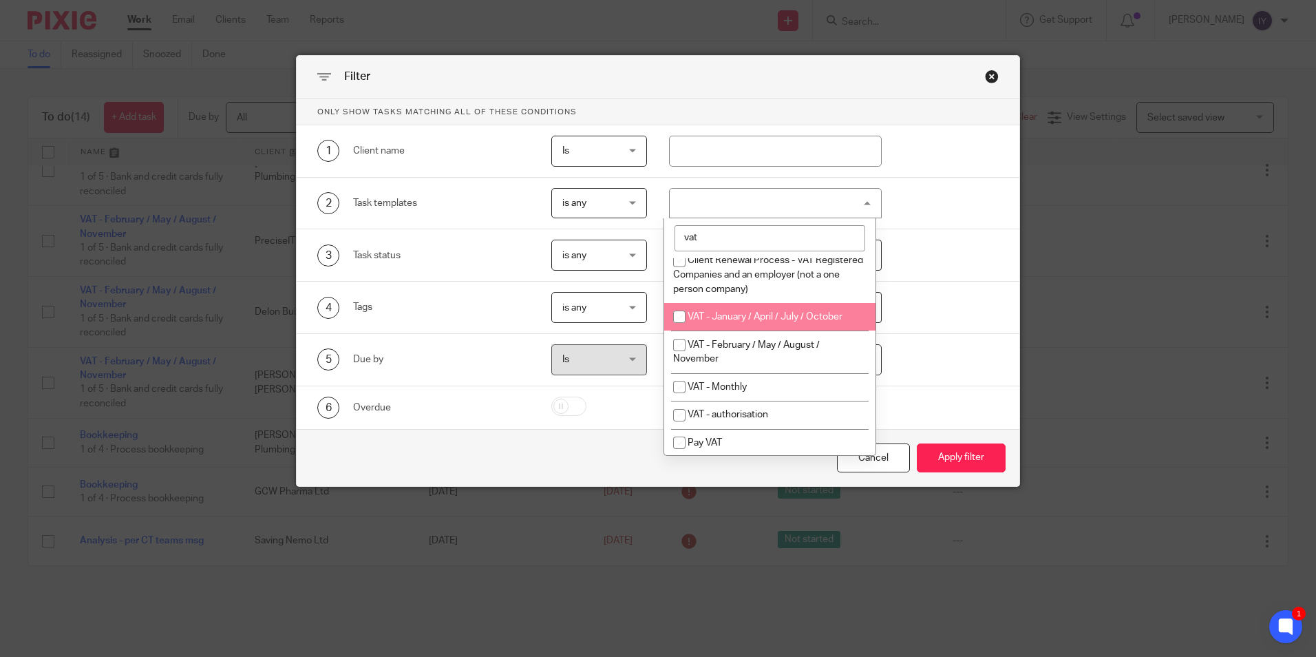
click at [783, 319] on span "VAT - January / April / July / October" at bounding box center [765, 317] width 155 height 10
checkbox input "true"
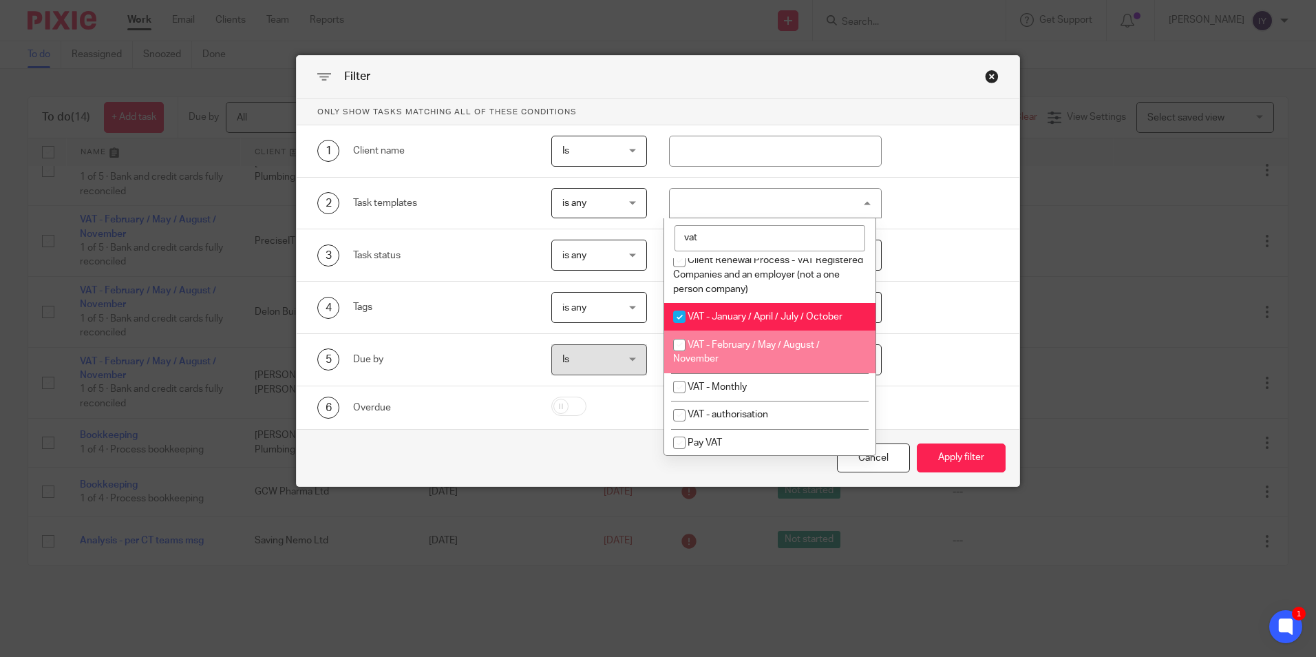
click at [771, 350] on li "VAT - February / May / August / November" at bounding box center [769, 351] width 211 height 42
checkbox input "true"
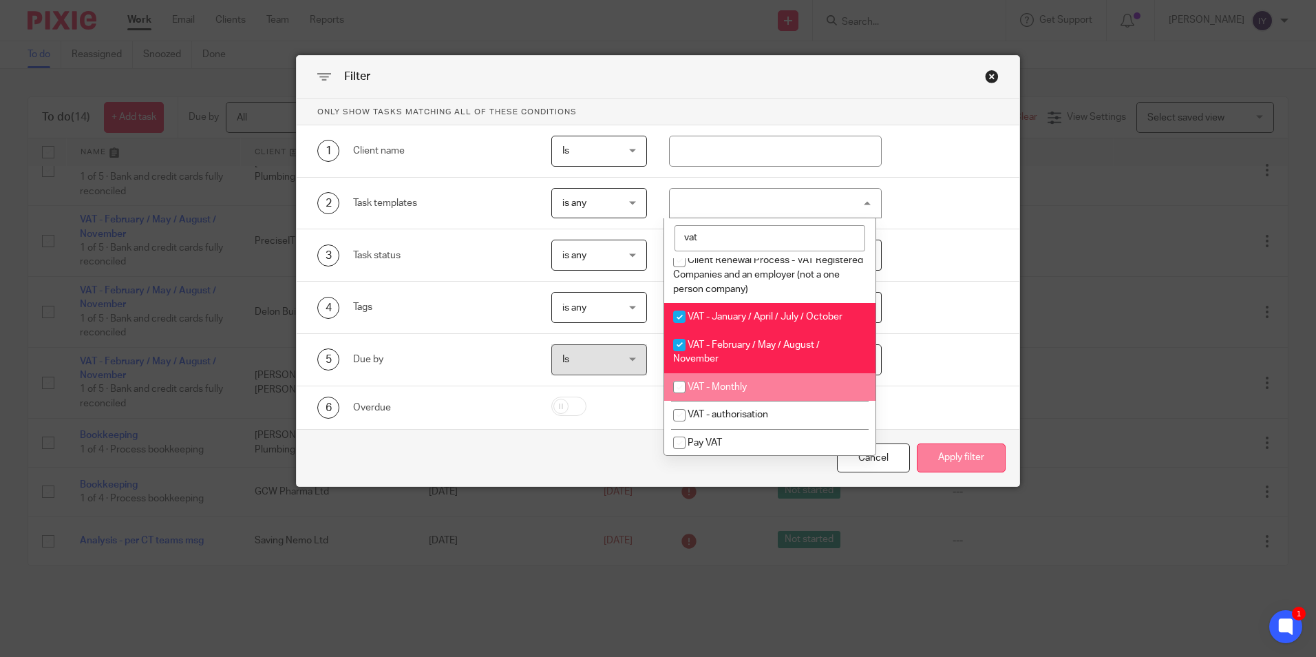
click at [973, 465] on button "Apply filter" at bounding box center [961, 458] width 89 height 30
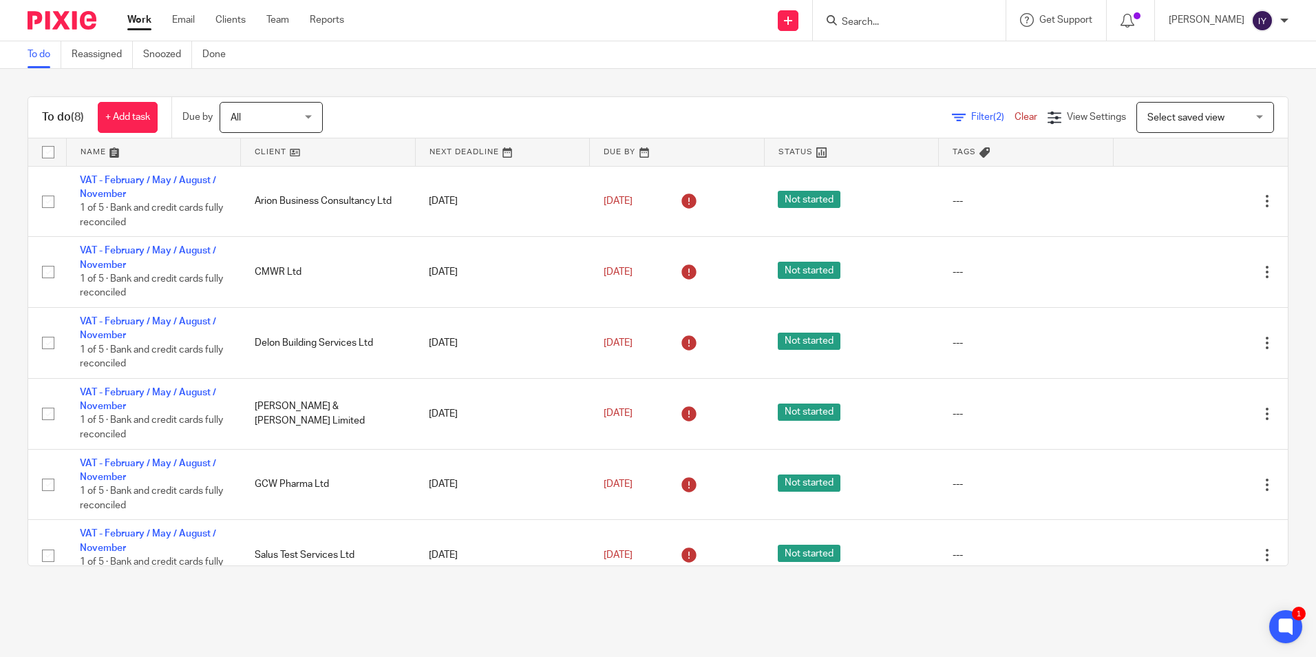
click at [880, 14] on form at bounding box center [914, 20] width 147 height 17
click at [880, 17] on input "Search" at bounding box center [903, 23] width 124 height 12
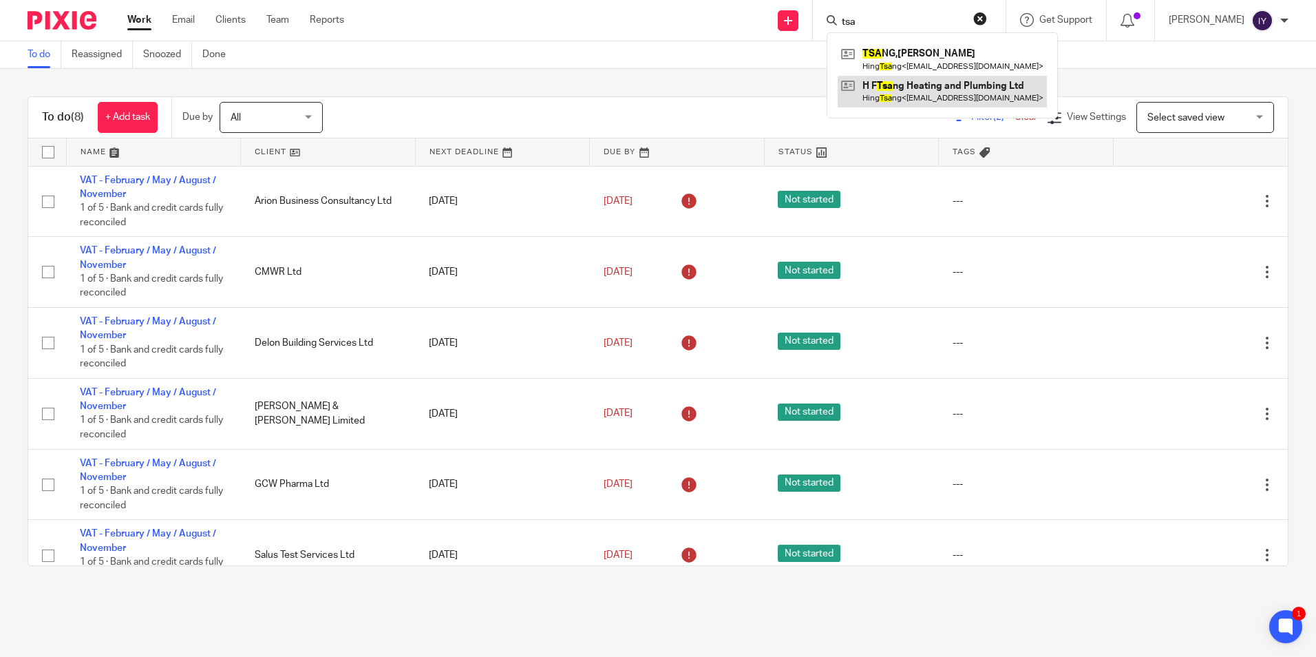
type input "tsa"
click at [948, 91] on link at bounding box center [942, 92] width 209 height 32
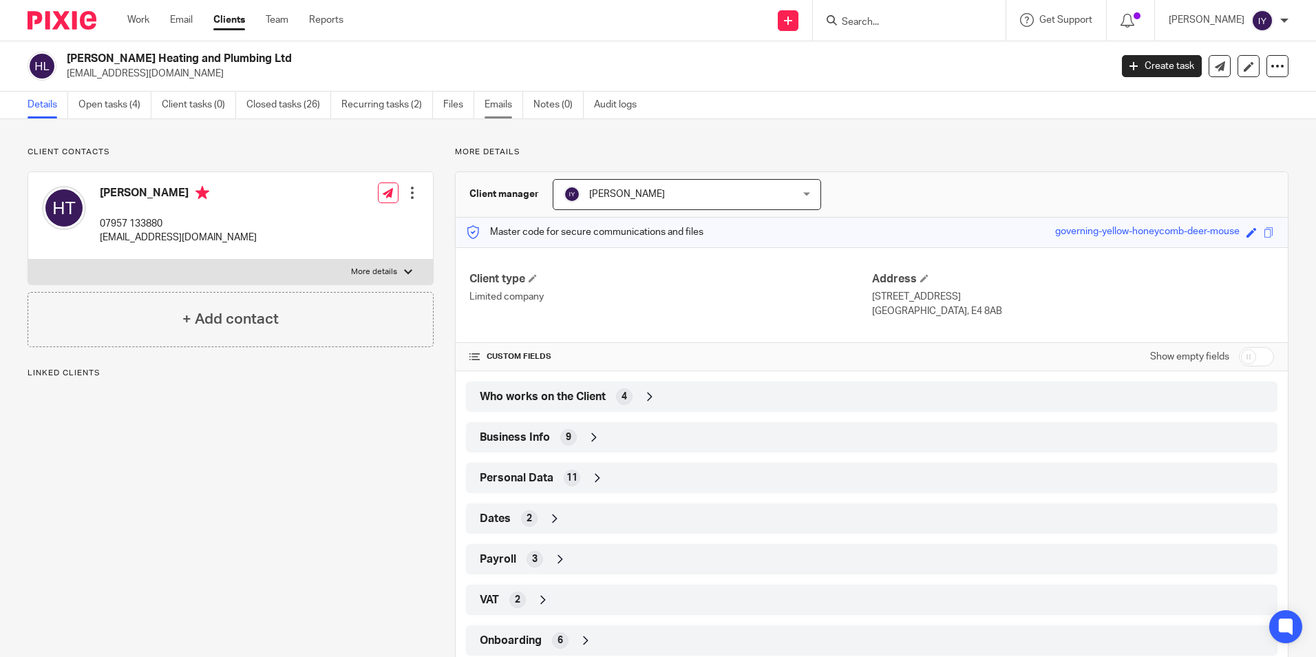
click at [487, 105] on link "Emails" at bounding box center [504, 105] width 39 height 27
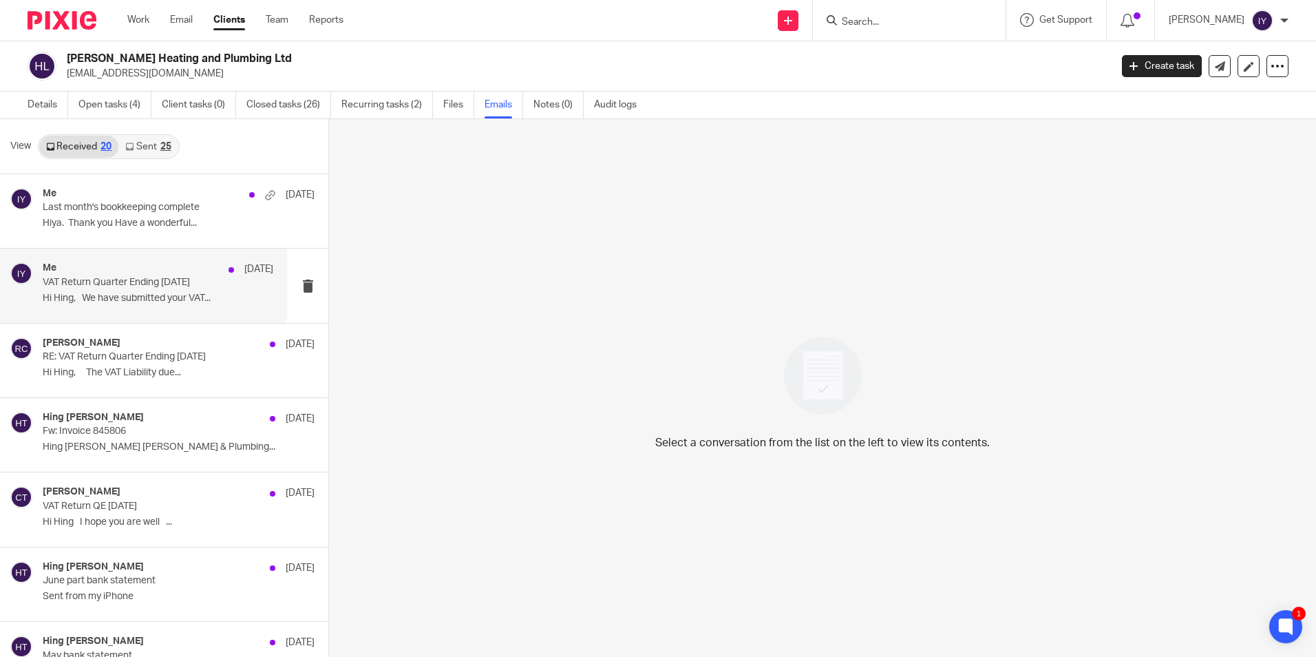
click at [176, 286] on p "VAT Return Quarter Ending 31/05/2025" at bounding box center [135, 283] width 184 height 12
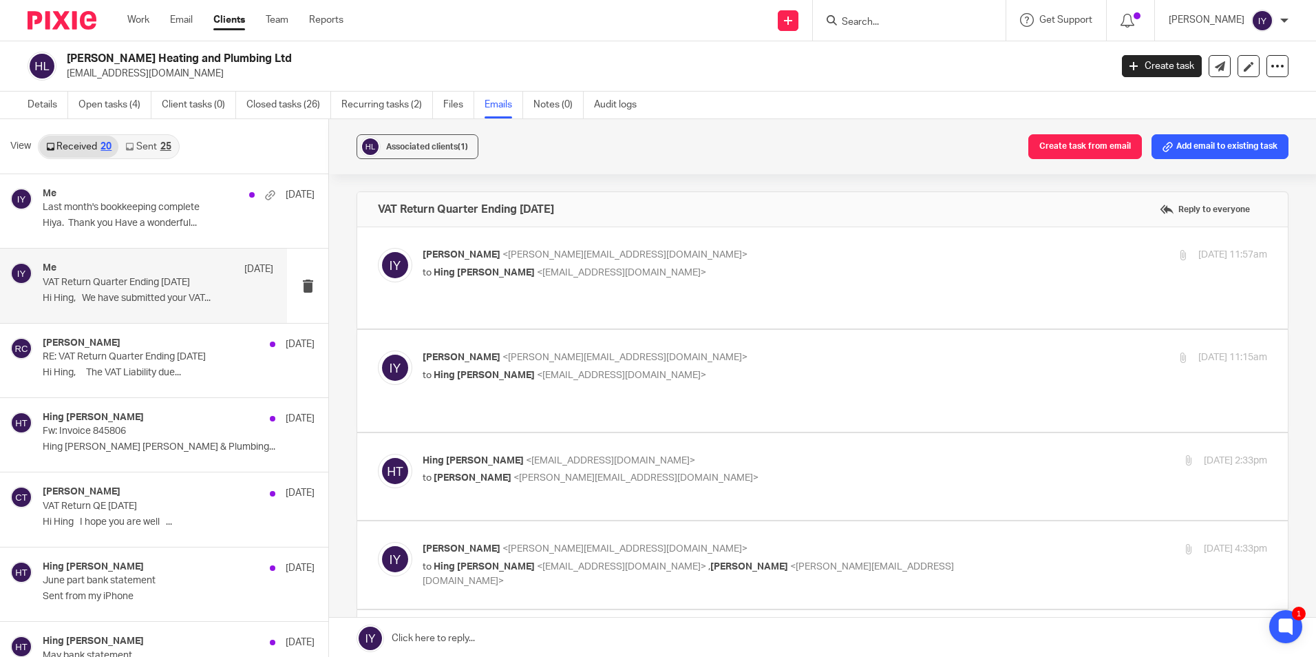
click at [495, 273] on span "Hing Fai Tsang" at bounding box center [484, 273] width 101 height 10
checkbox input "true"
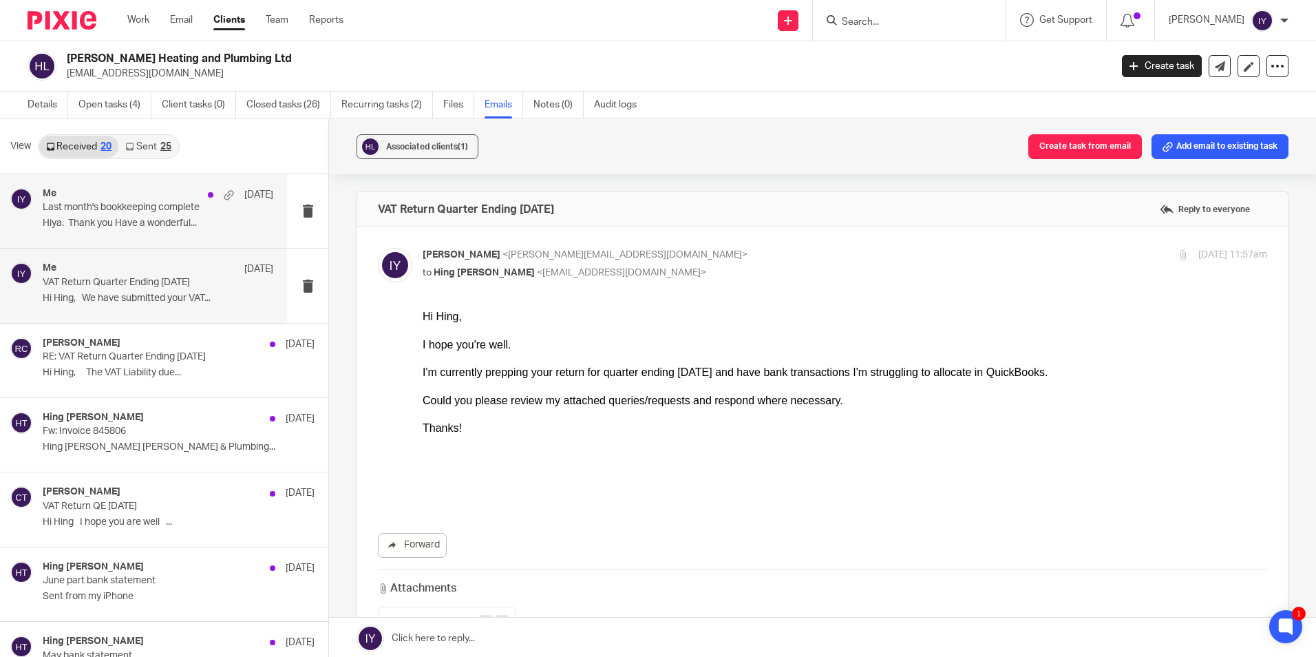
click at [129, 208] on p "Last month's bookkeeping complete" at bounding box center [135, 208] width 184 height 12
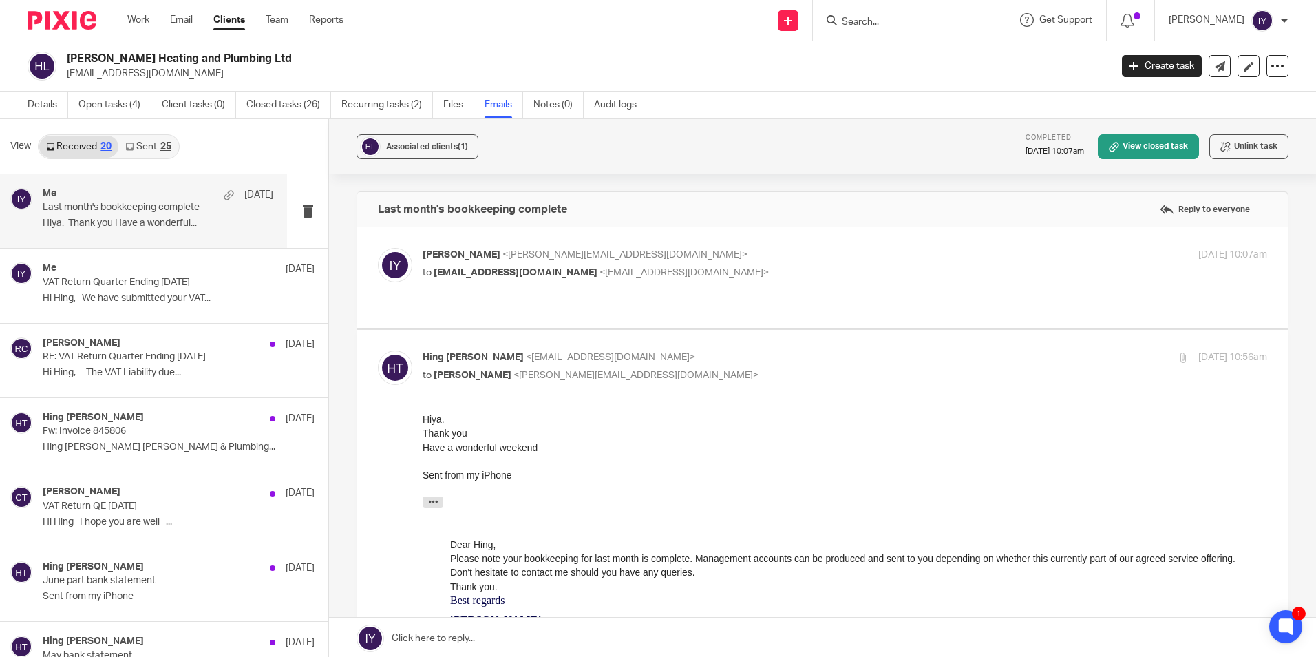
click at [485, 266] on p "to hftsanggas@outlook.com <hftsanggas@outlook.com>" at bounding box center [704, 273] width 563 height 14
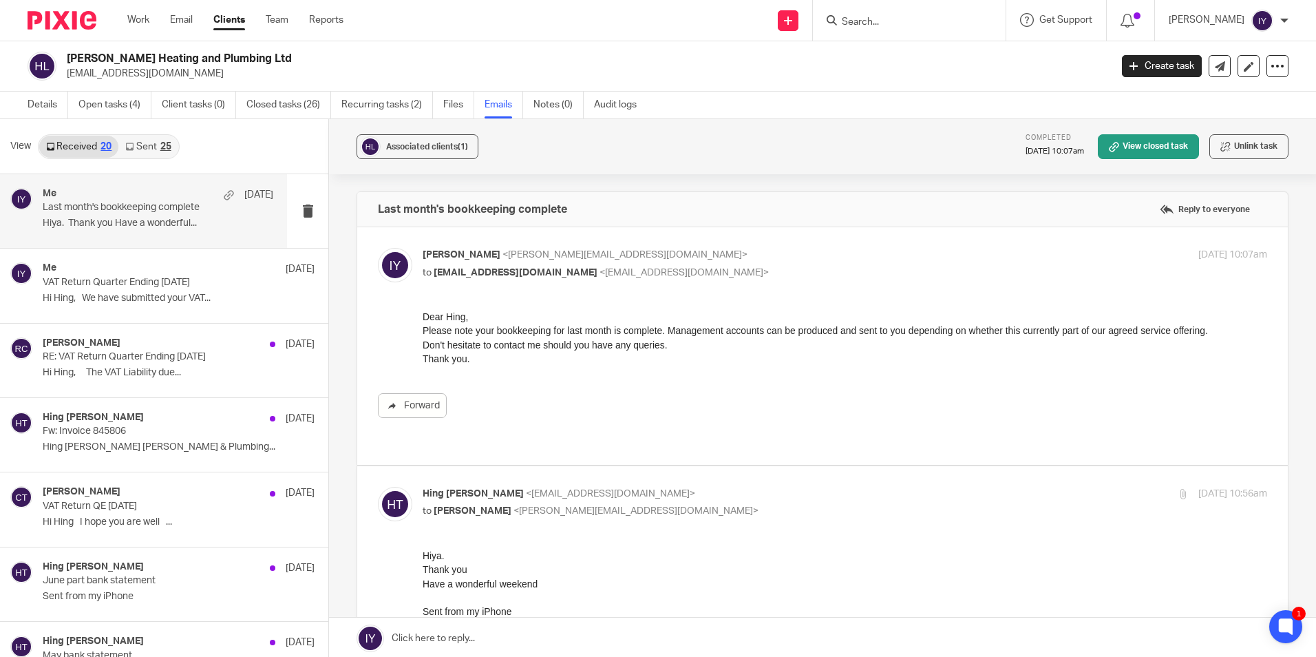
click at [485, 266] on p "to hftsanggas@outlook.com <hftsanggas@outlook.com>" at bounding box center [704, 273] width 563 height 14
checkbox input "false"
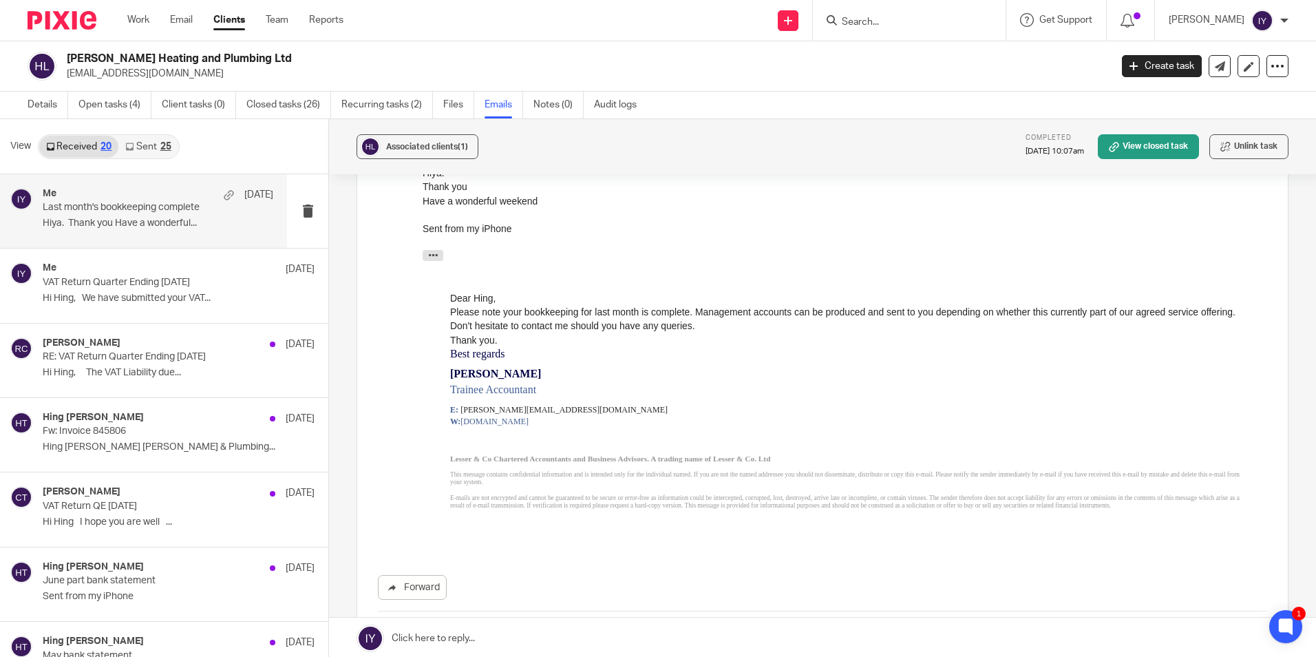
click at [160, 142] on div "25" at bounding box center [165, 147] width 11 height 10
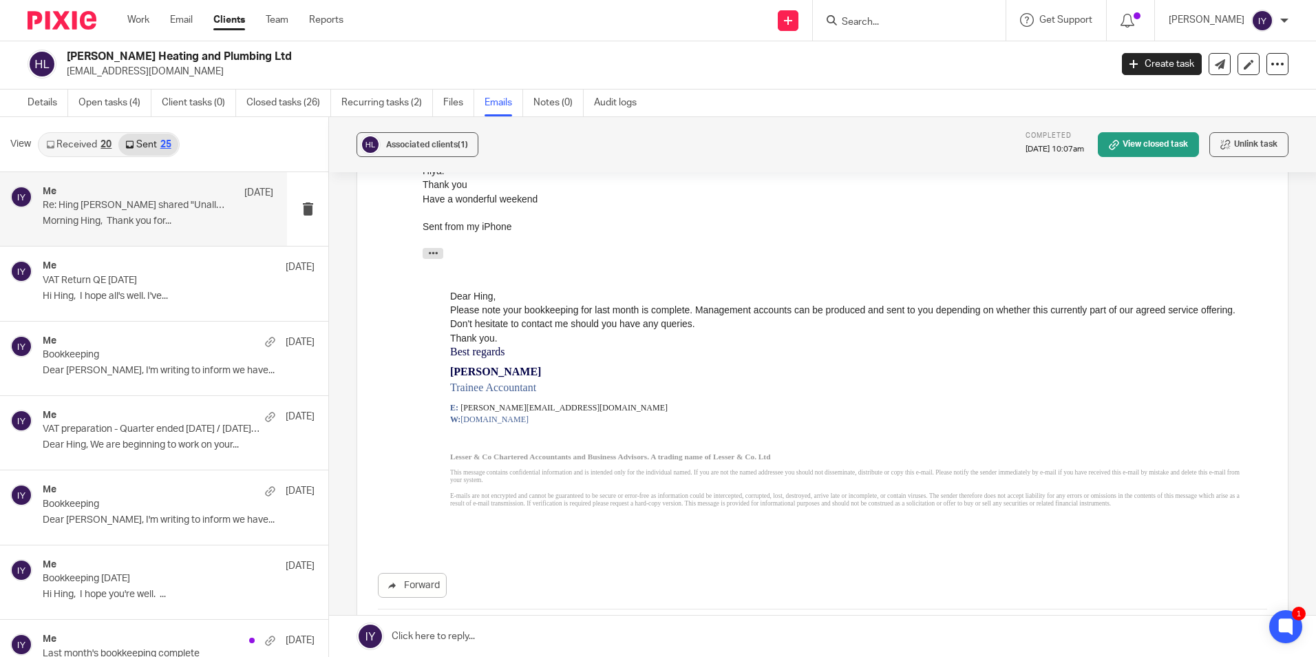
click at [176, 219] on p "Morning Hing, Thank you for..." at bounding box center [158, 221] width 231 height 12
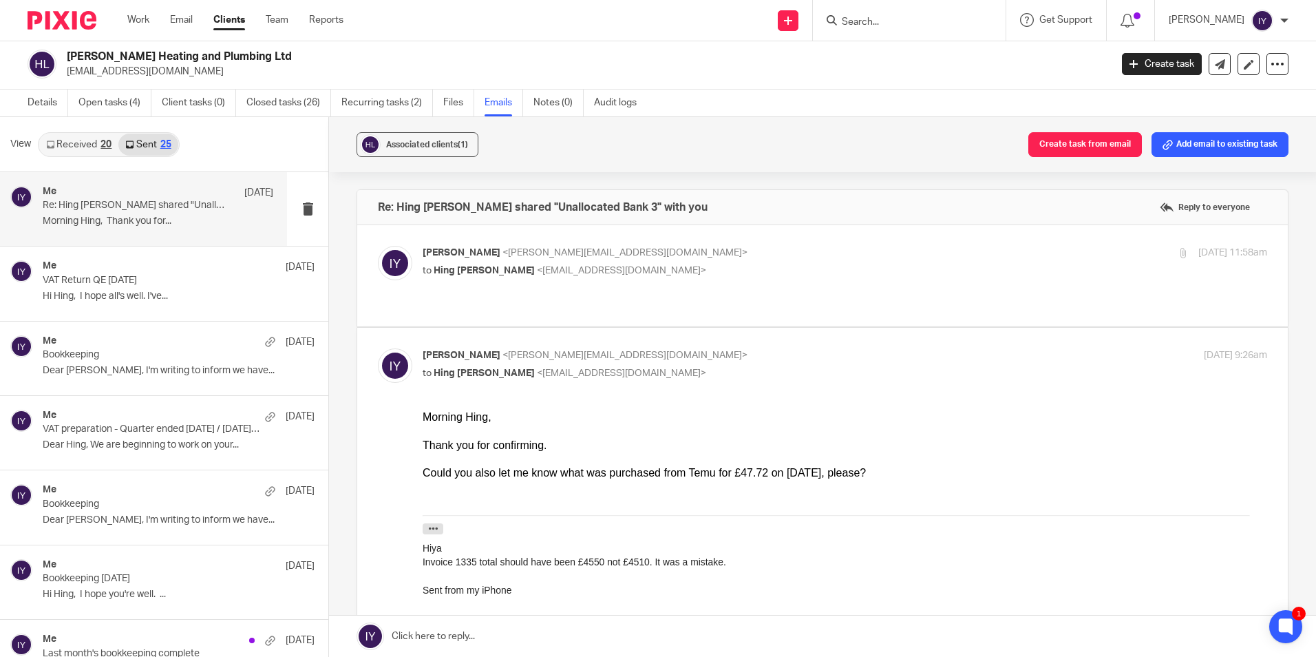
scroll to position [0, 0]
click at [434, 268] on span "Hing Fai Tsang" at bounding box center [484, 271] width 101 height 10
checkbox input "true"
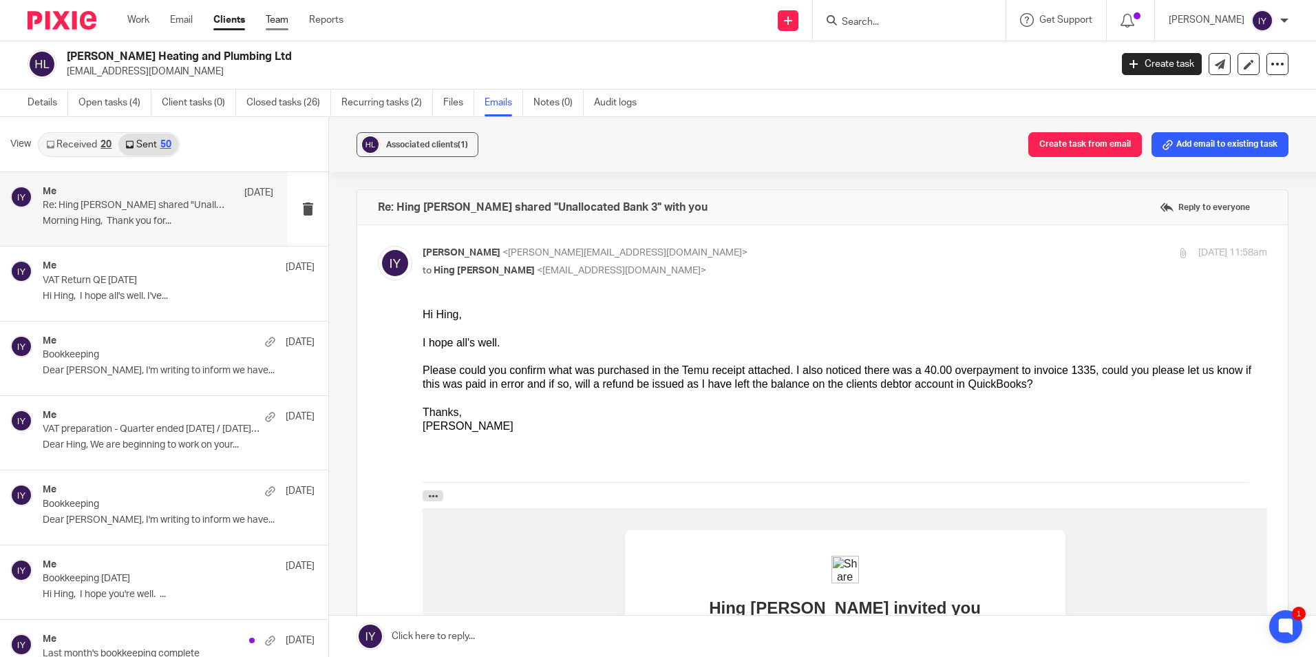
click at [273, 19] on link "Team" at bounding box center [277, 20] width 23 height 14
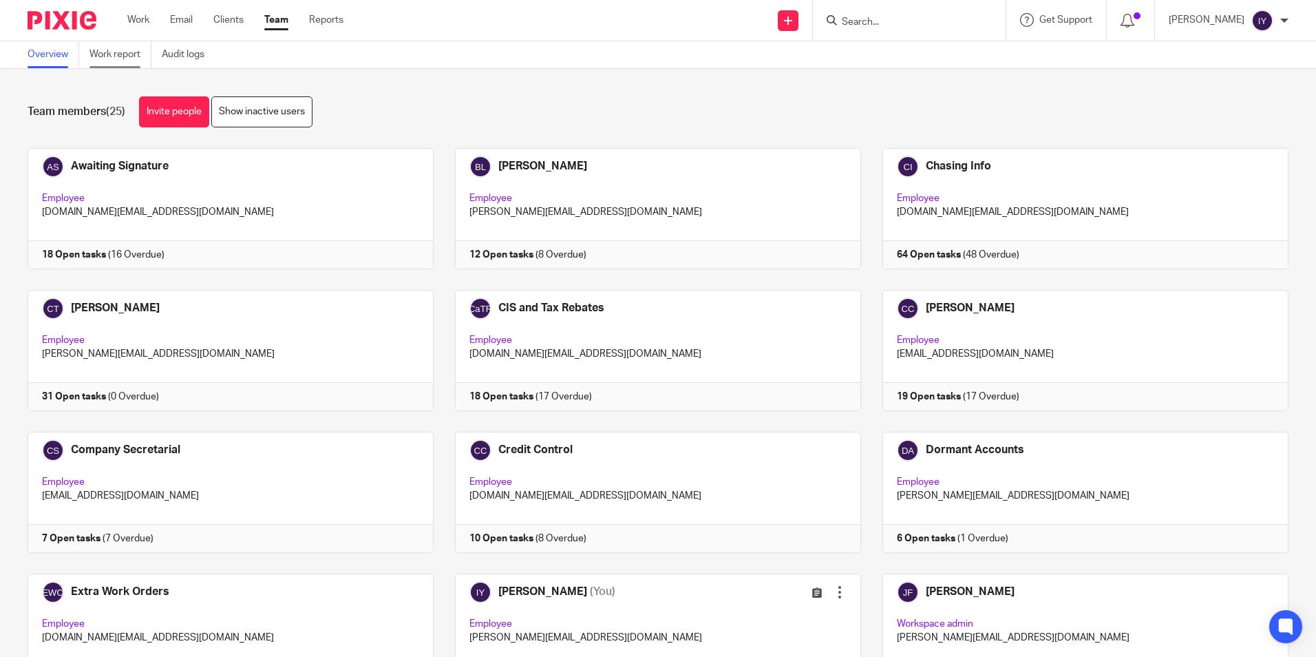
click at [128, 59] on link "Work report" at bounding box center [120, 54] width 62 height 27
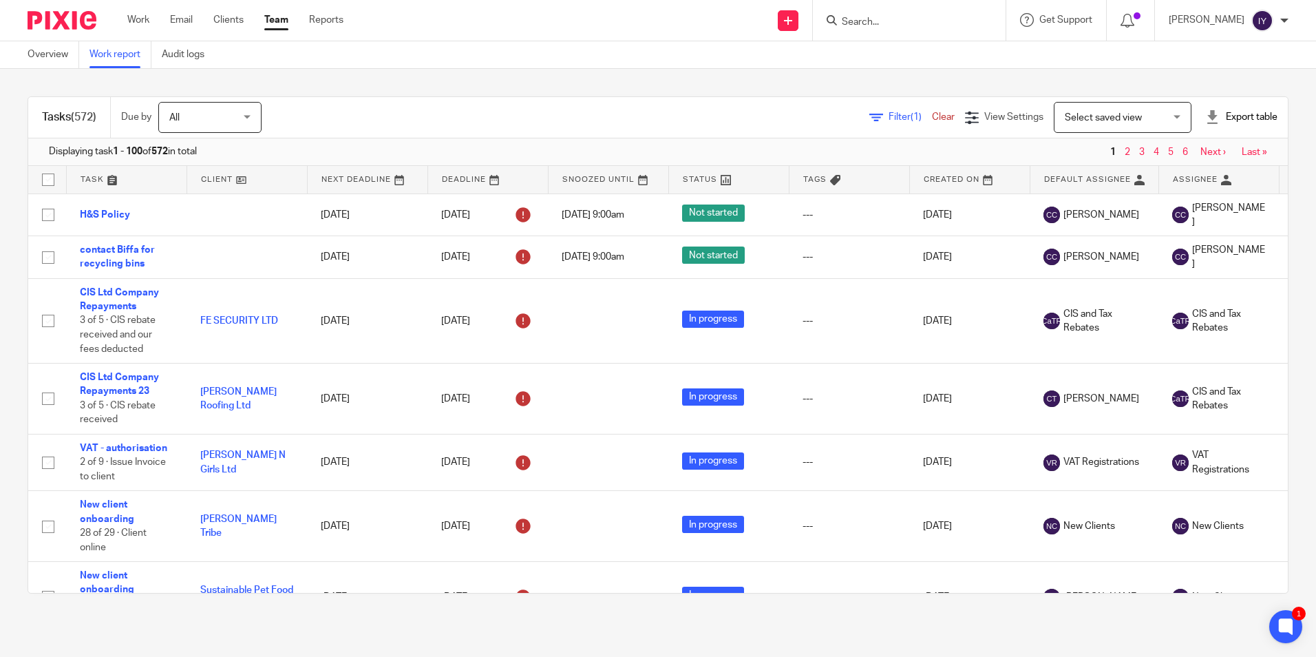
click at [869, 115] on icon at bounding box center [876, 118] width 14 height 14
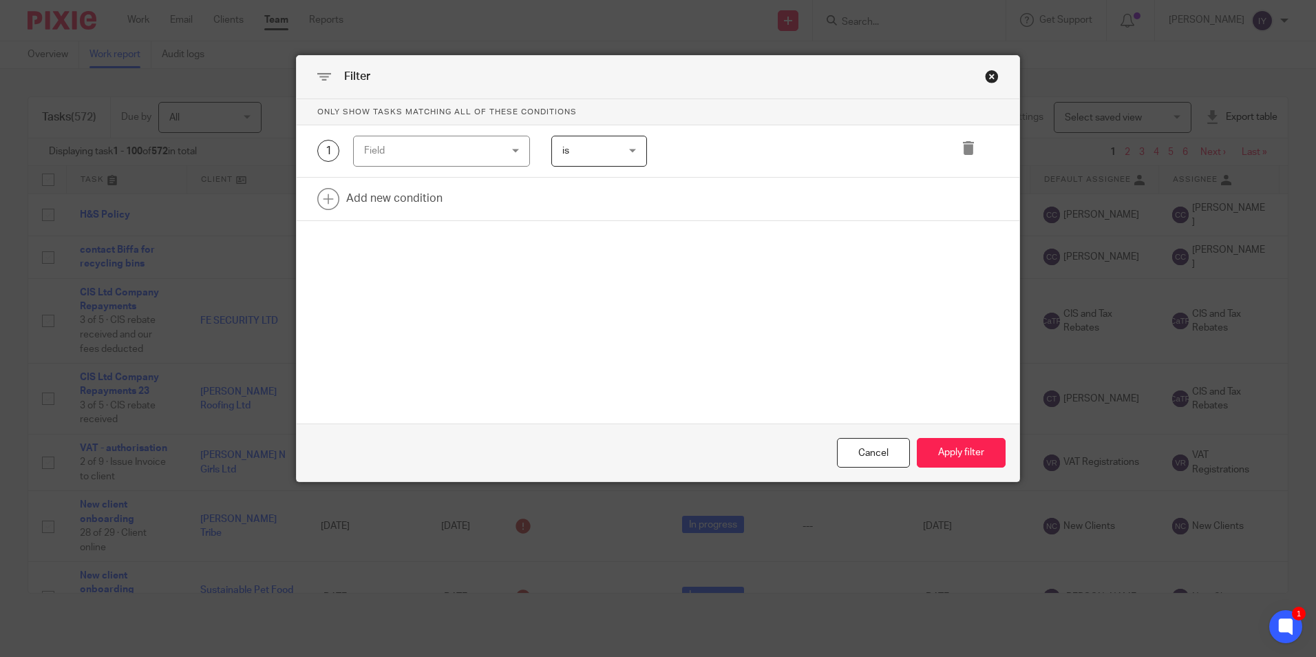
click at [464, 160] on div "Field" at bounding box center [430, 150] width 132 height 29
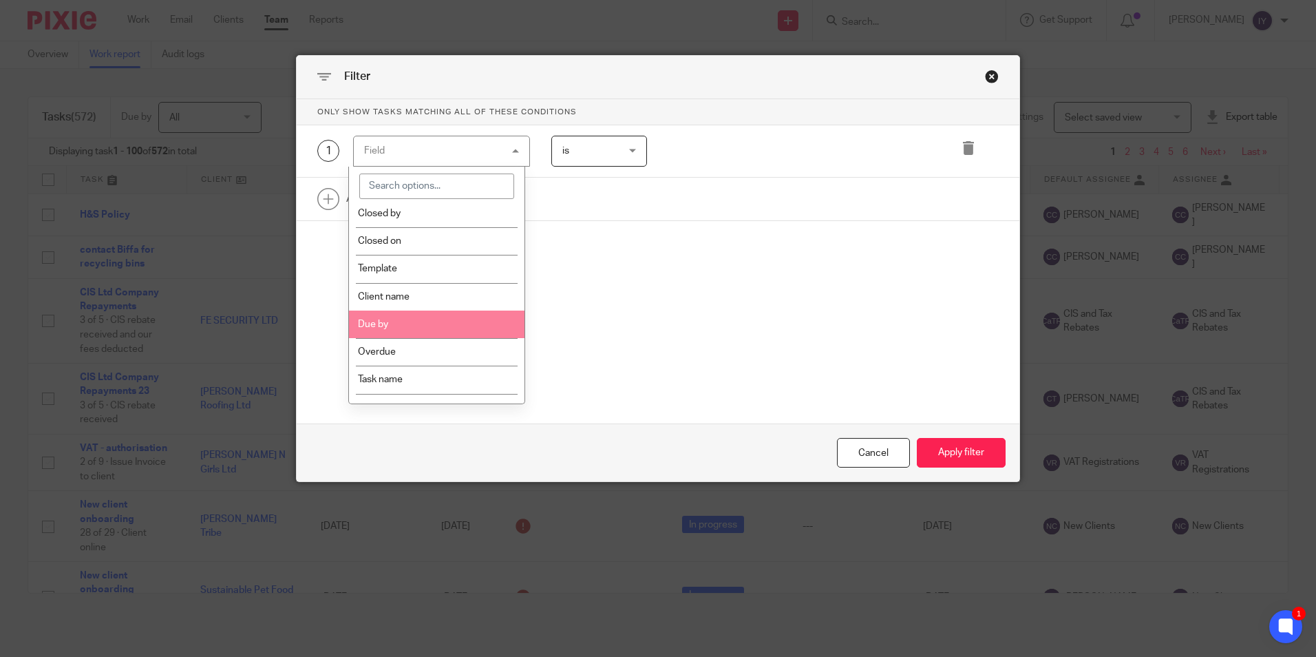
scroll to position [207, 0]
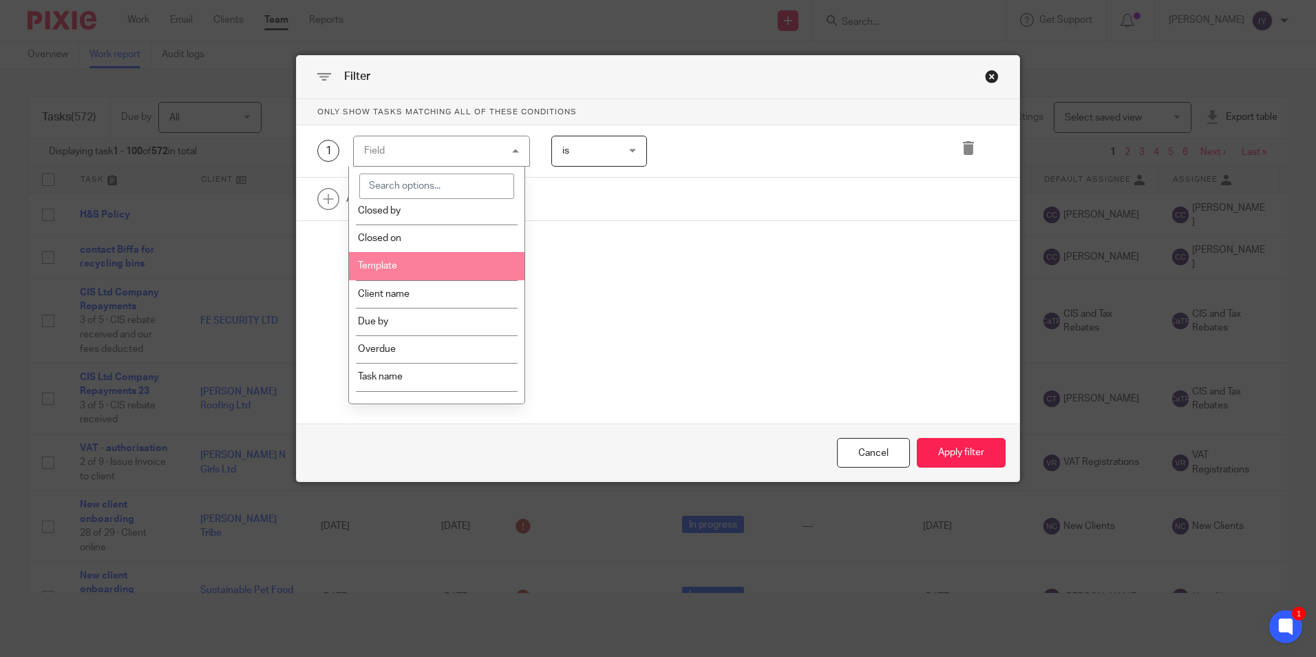
click at [447, 266] on li "Template" at bounding box center [437, 266] width 176 height 28
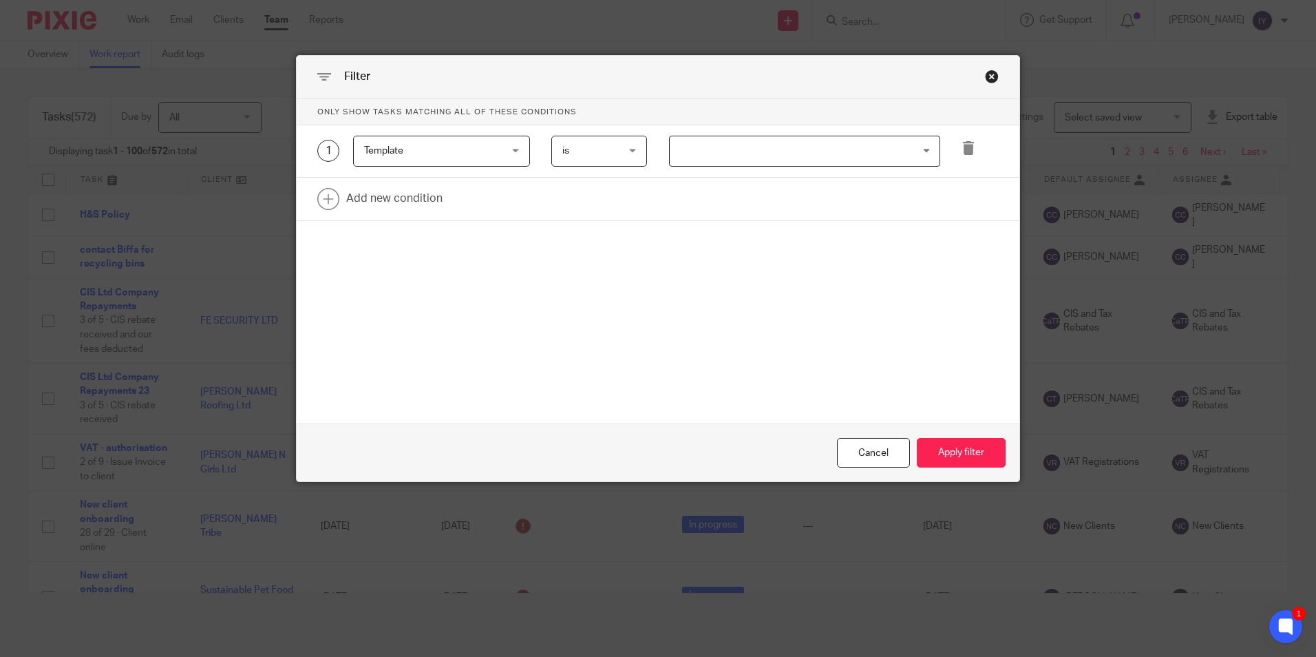
click at [614, 159] on span "is" at bounding box center [595, 150] width 67 height 29
click at [598, 203] on li "is not" at bounding box center [594, 208] width 94 height 28
click at [711, 156] on input "Search for option" at bounding box center [801, 151] width 261 height 24
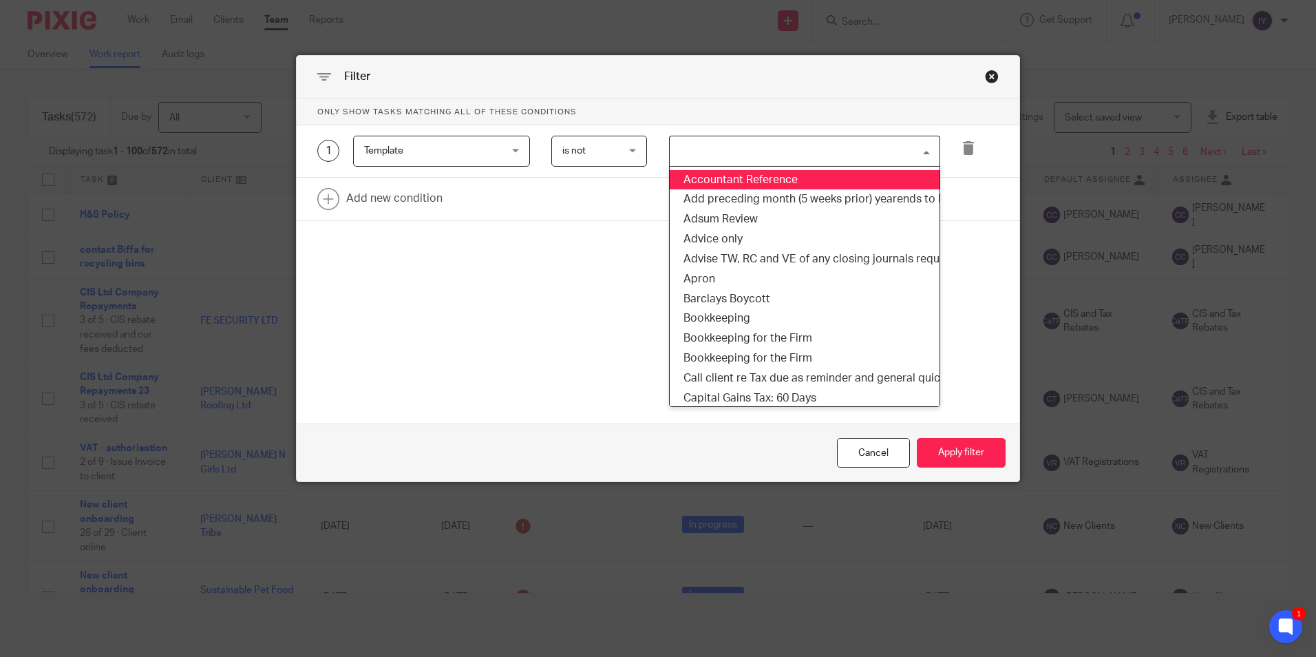
click at [613, 160] on span "is not" at bounding box center [595, 150] width 67 height 29
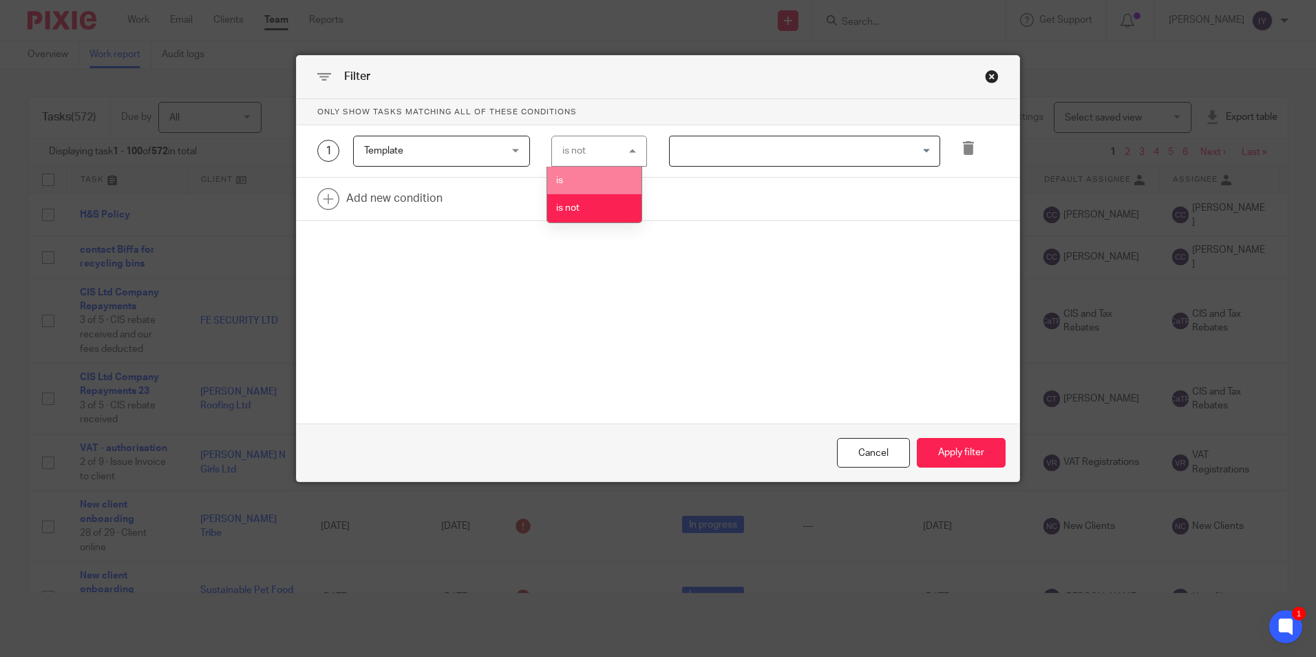
click at [605, 183] on li "is" at bounding box center [594, 181] width 94 height 28
click at [758, 167] on div "1 Template Template Task fields Due by date Status Tags Created on Default assi…" at bounding box center [658, 151] width 723 height 52
click at [763, 156] on input "Search for option" at bounding box center [801, 151] width 261 height 24
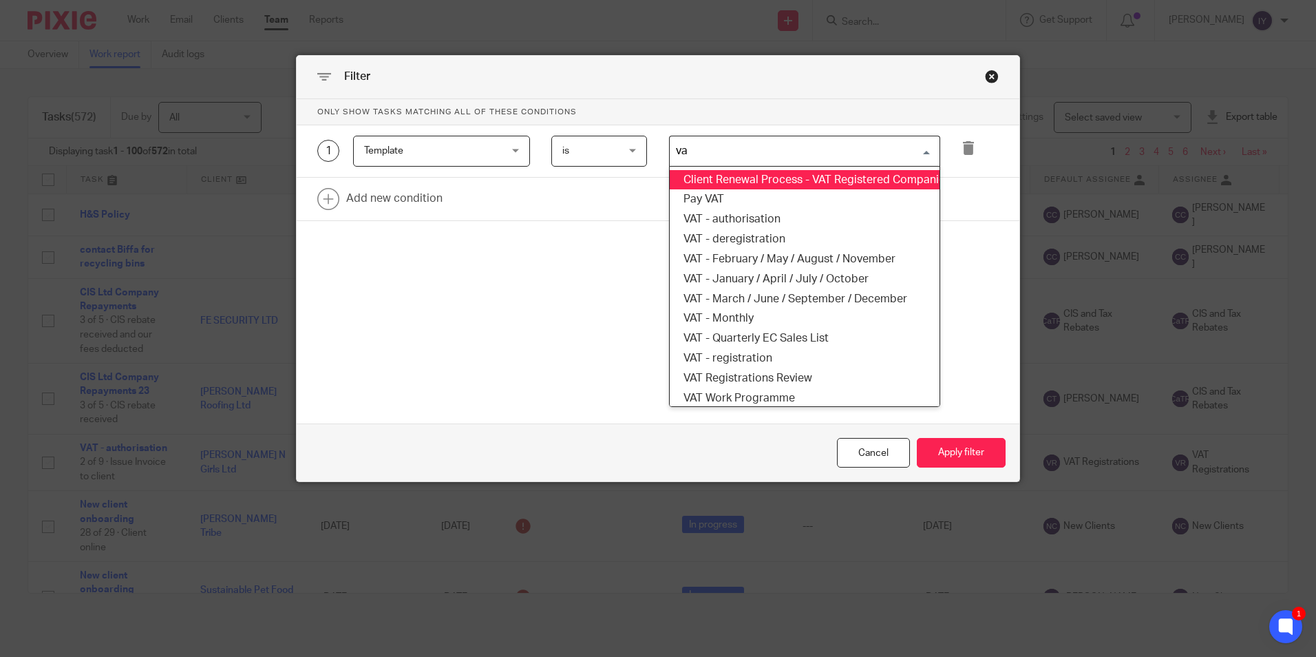
type input "vat"
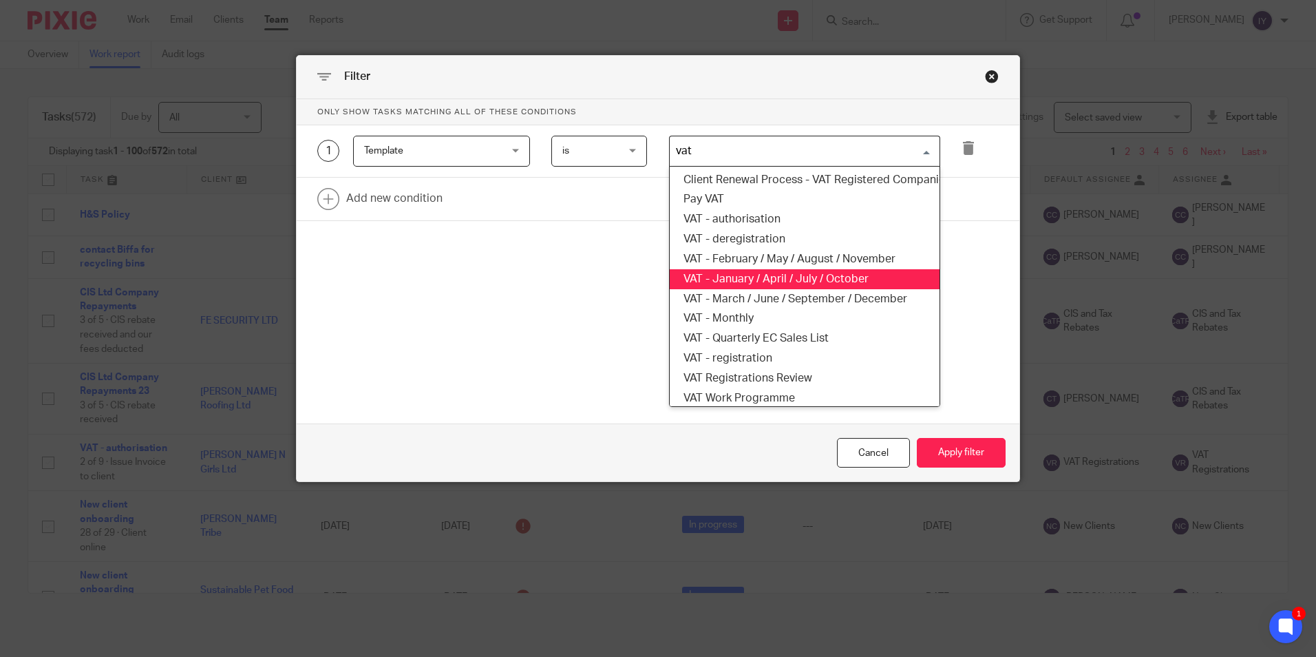
click at [747, 279] on li "VAT - January / April / July / October" at bounding box center [805, 279] width 270 height 20
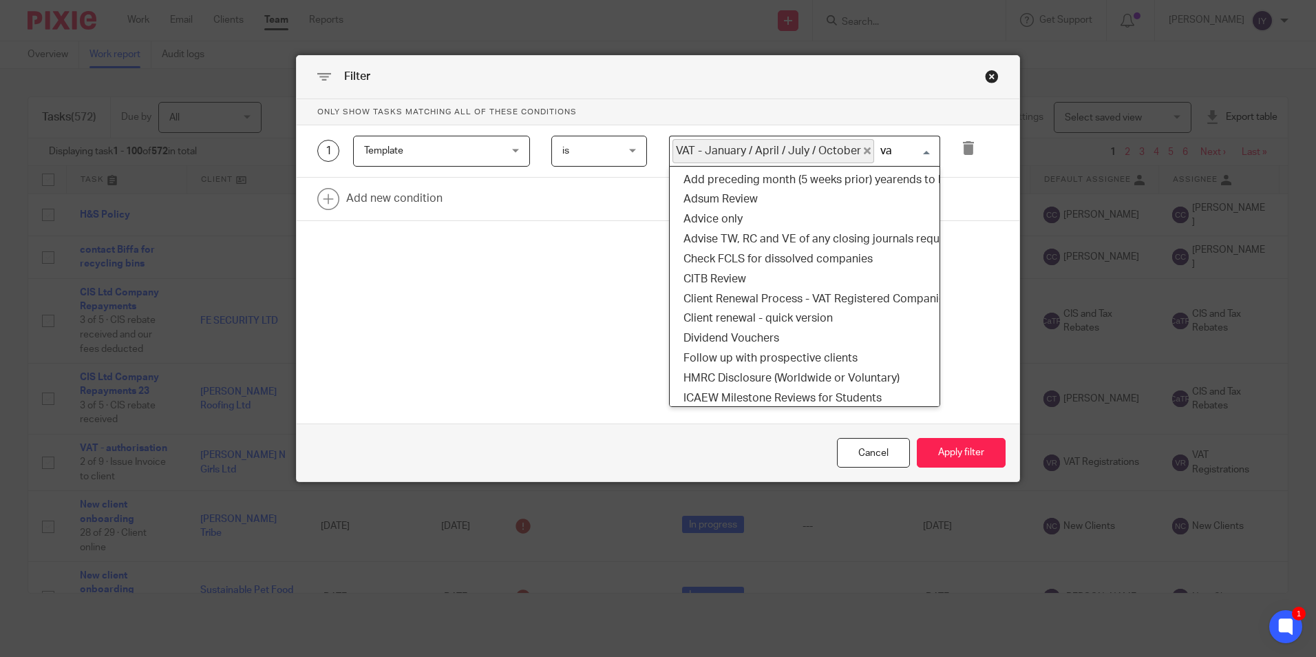
type input "vat"
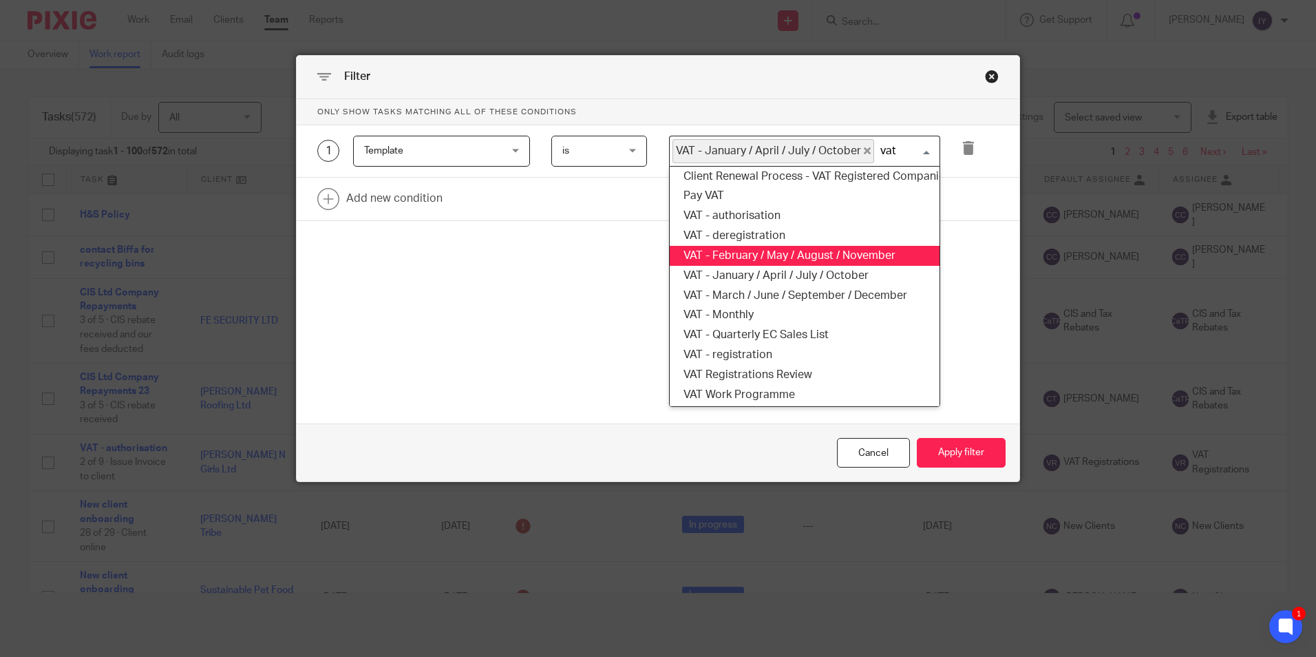
click at [777, 259] on li "VAT - February / May / August / November" at bounding box center [805, 256] width 270 height 20
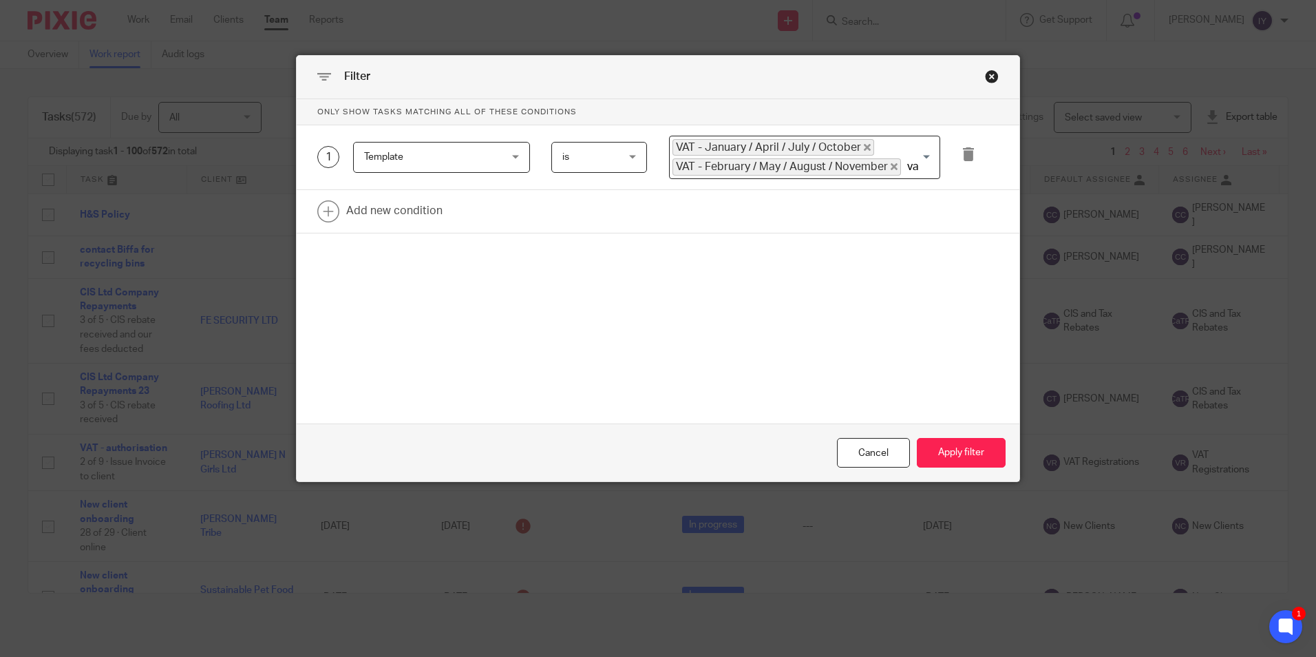
type input "vat"
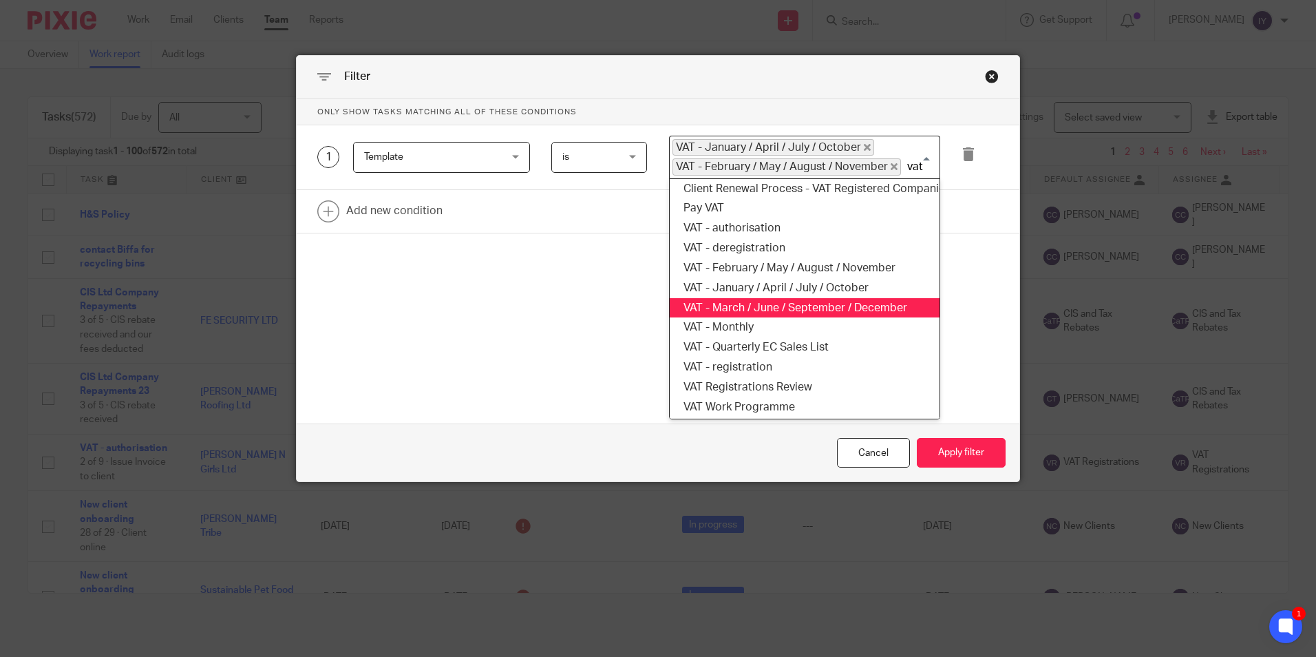
click at [732, 299] on li "VAT - March / June / September / December" at bounding box center [805, 308] width 270 height 20
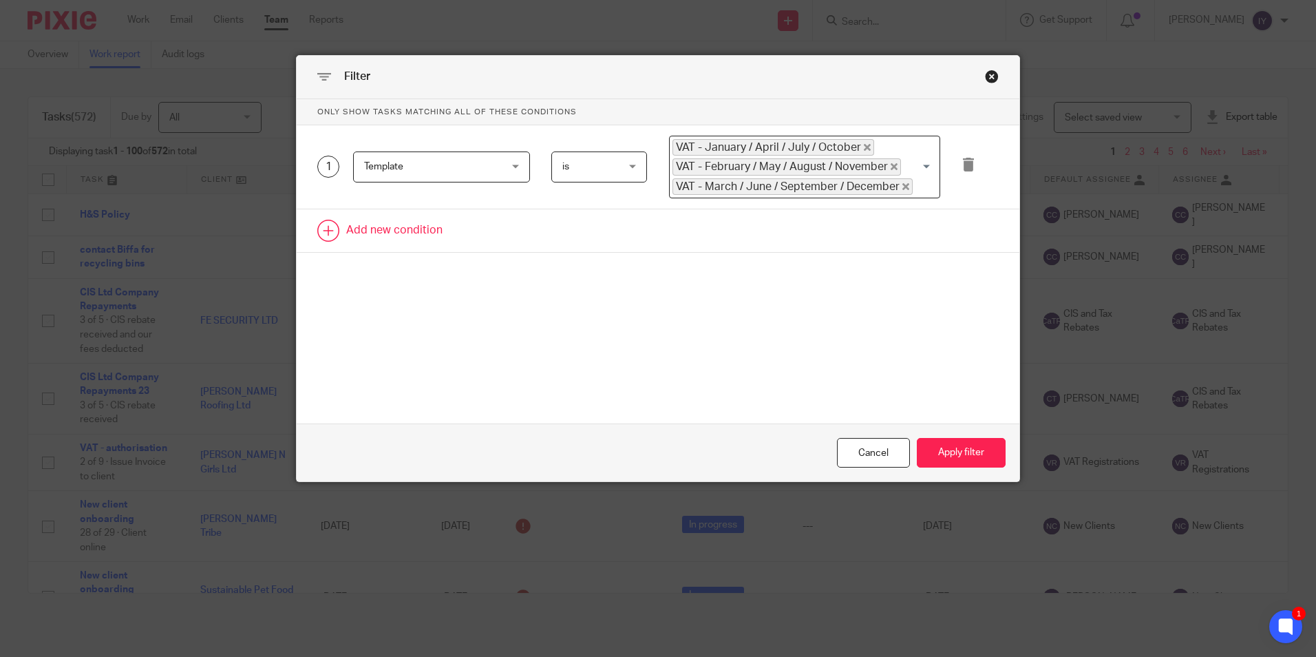
click at [386, 235] on link at bounding box center [658, 230] width 723 height 43
click at [386, 235] on div "Field" at bounding box center [430, 234] width 132 height 29
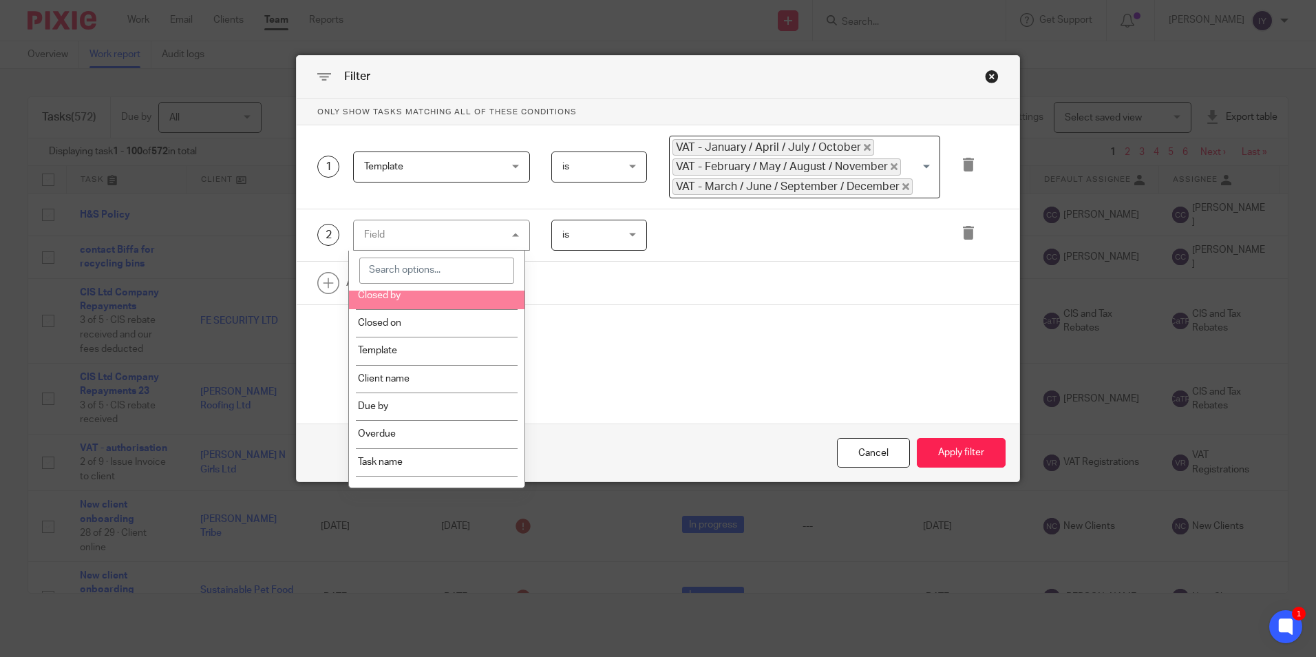
scroll to position [207, 0]
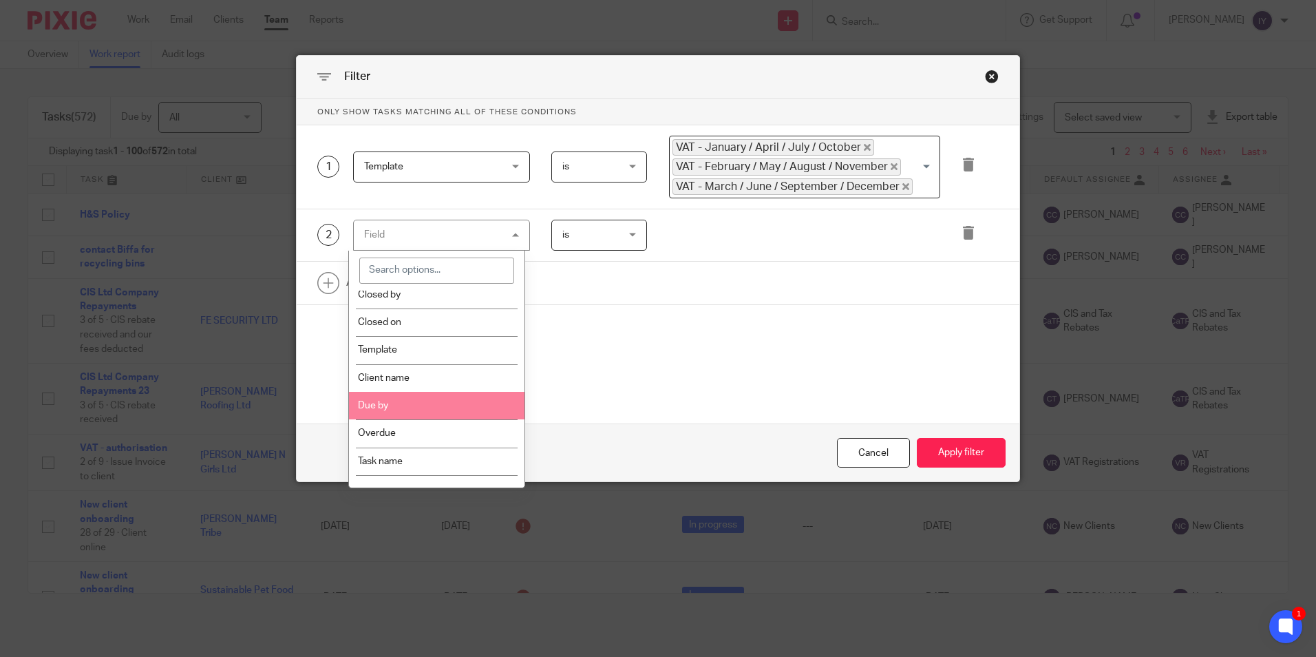
click at [403, 398] on li "Due by" at bounding box center [437, 406] width 176 height 28
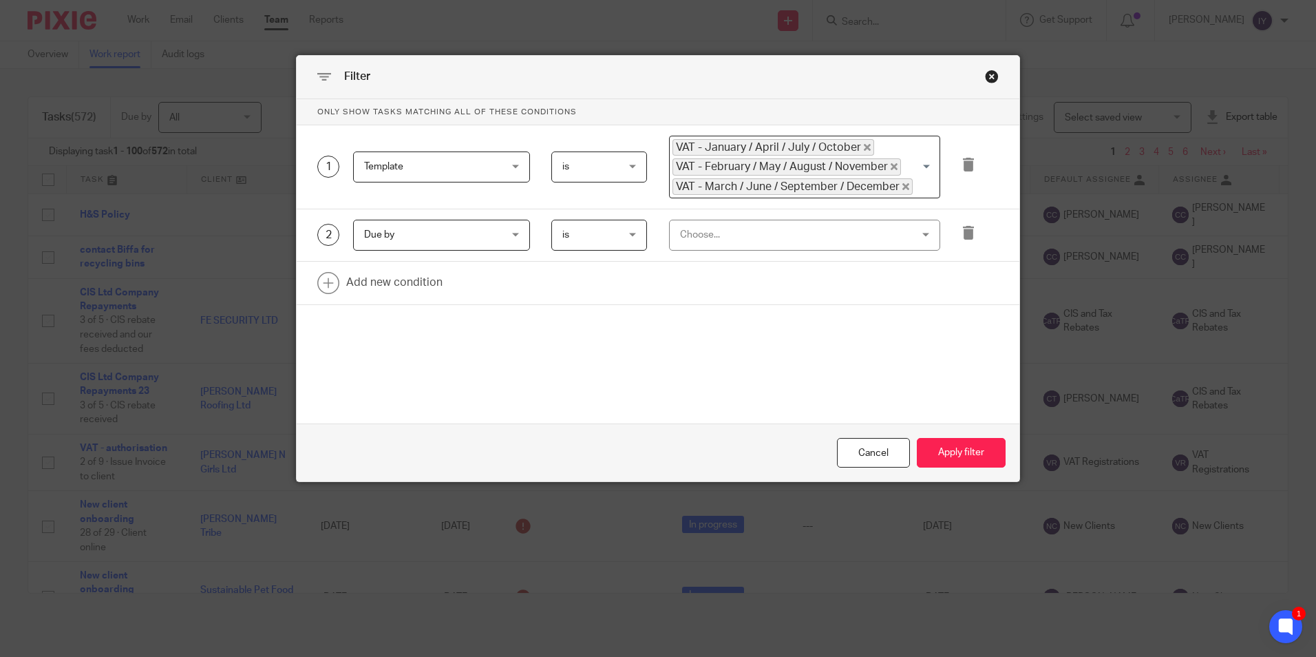
click at [710, 231] on div "Choose..." at bounding box center [784, 234] width 208 height 29
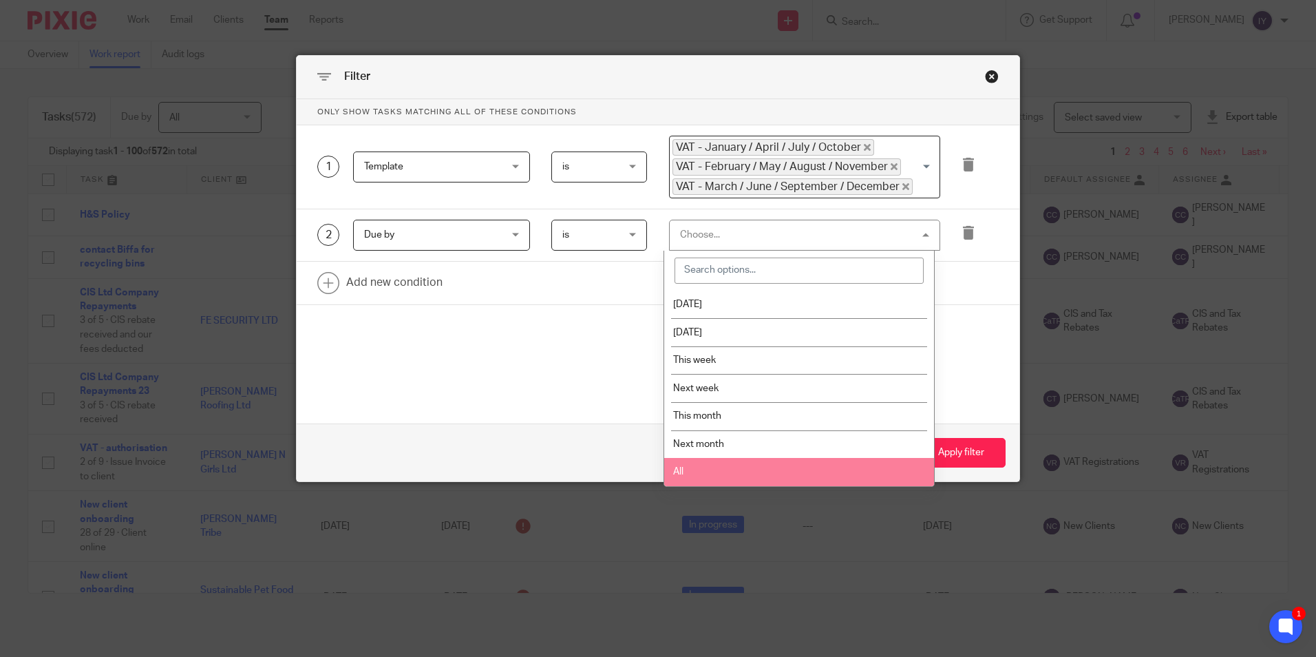
click at [694, 461] on li "All" at bounding box center [799, 472] width 270 height 28
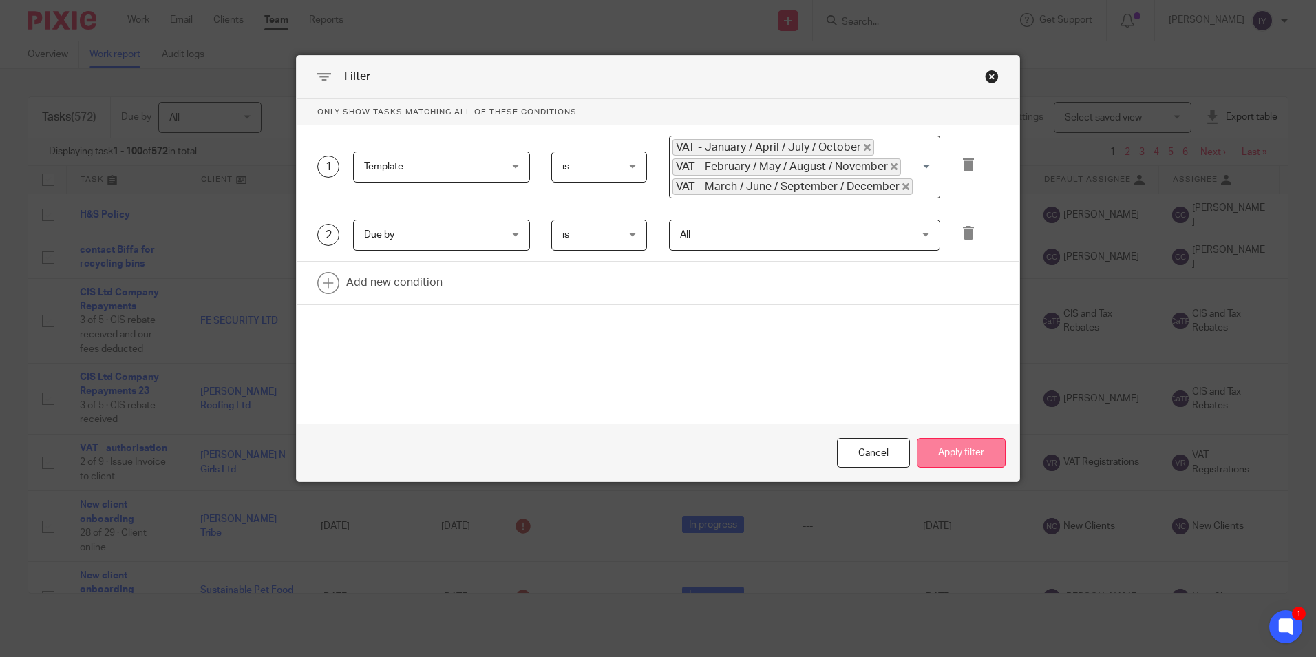
click at [958, 447] on button "Apply filter" at bounding box center [961, 453] width 89 height 30
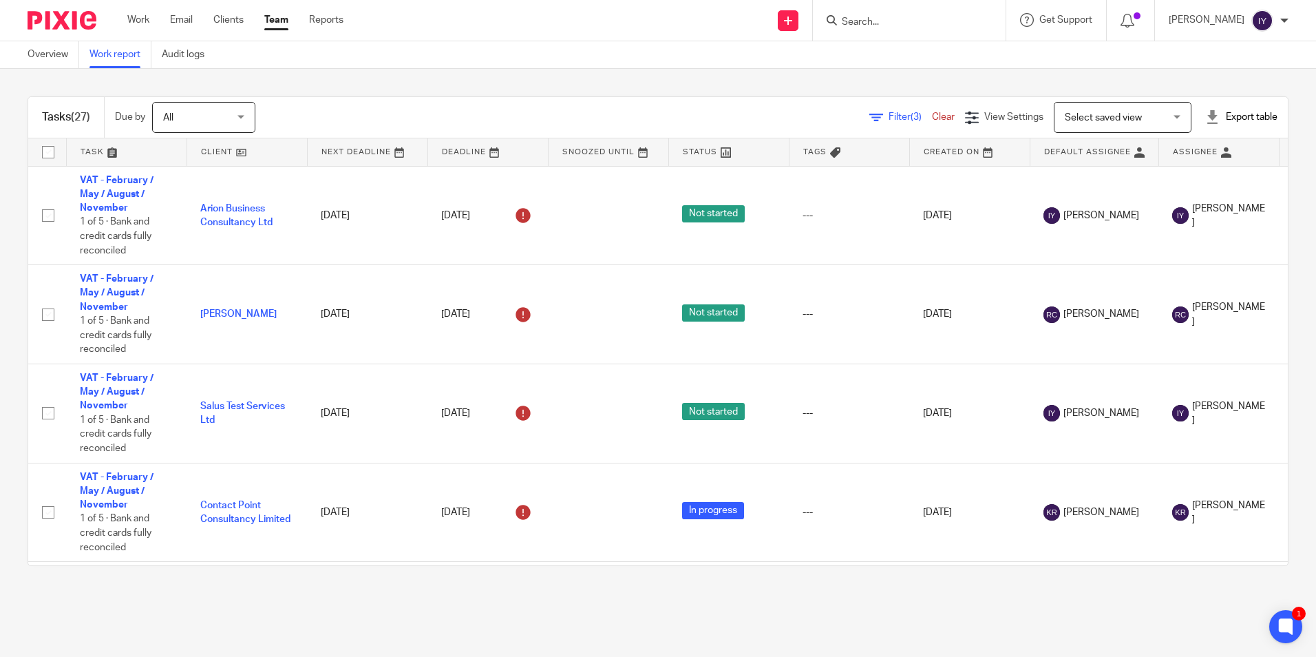
click at [1212, 112] on div "Export table" at bounding box center [1241, 117] width 72 height 14
click at [1205, 171] on link "Excel spreadsheet" at bounding box center [1208, 168] width 80 height 10
